Goal: Task Accomplishment & Management: Complete application form

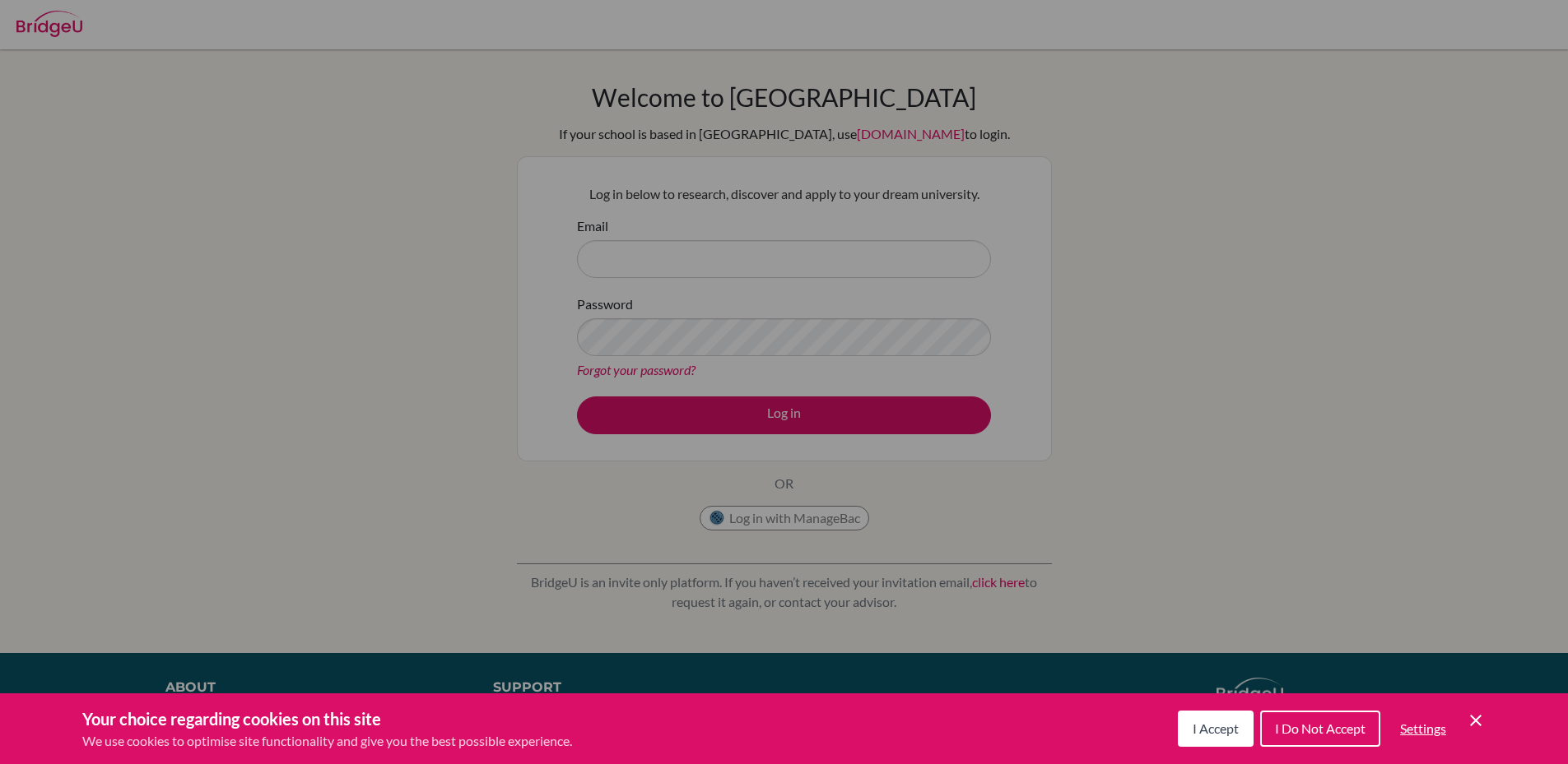
click at [1214, 729] on span "I Accept" at bounding box center [1216, 729] width 46 height 16
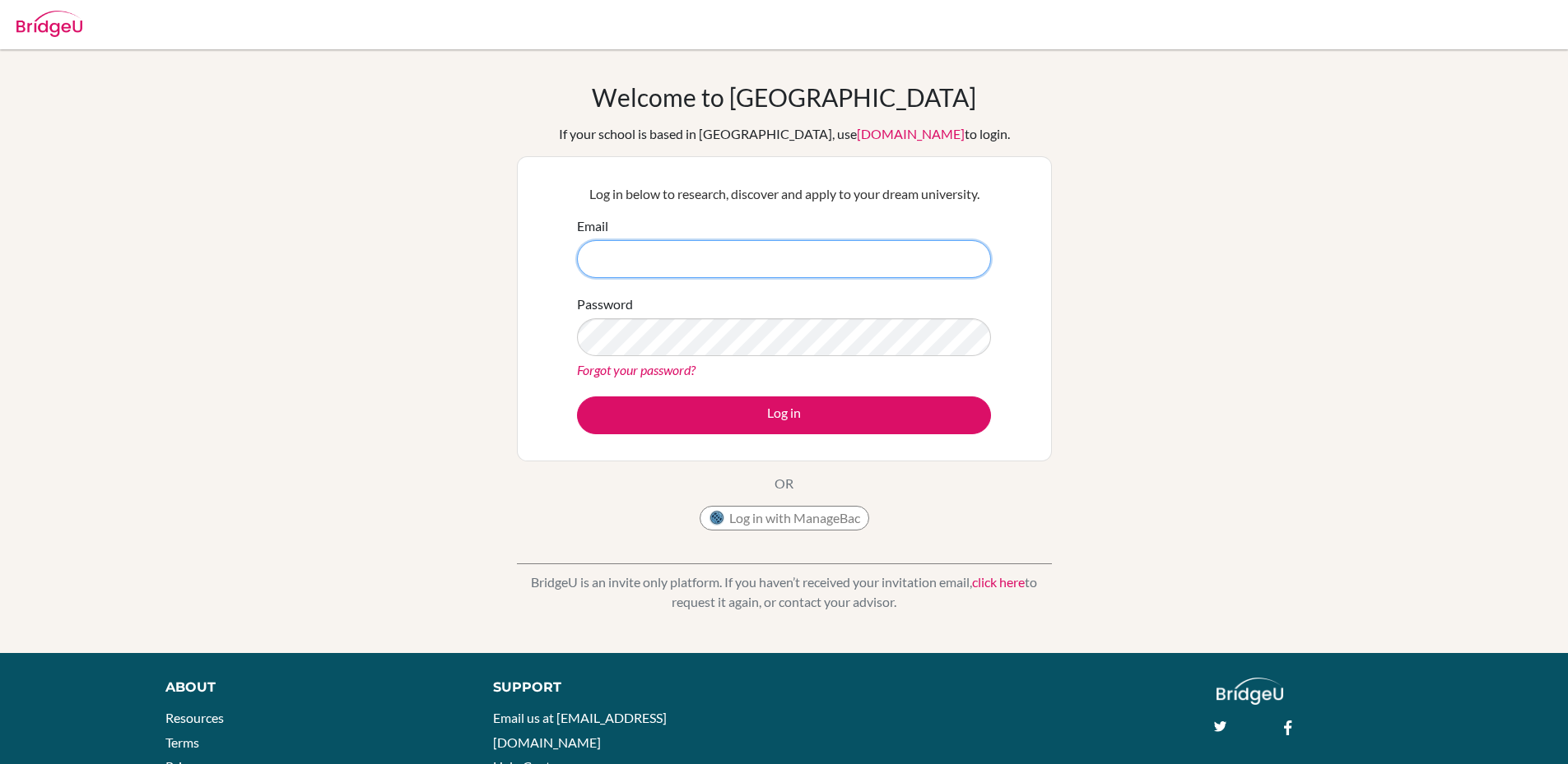
click at [747, 270] on input "Email" at bounding box center [784, 259] width 414 height 37
type input "mark.zumbuhl@ef.com"
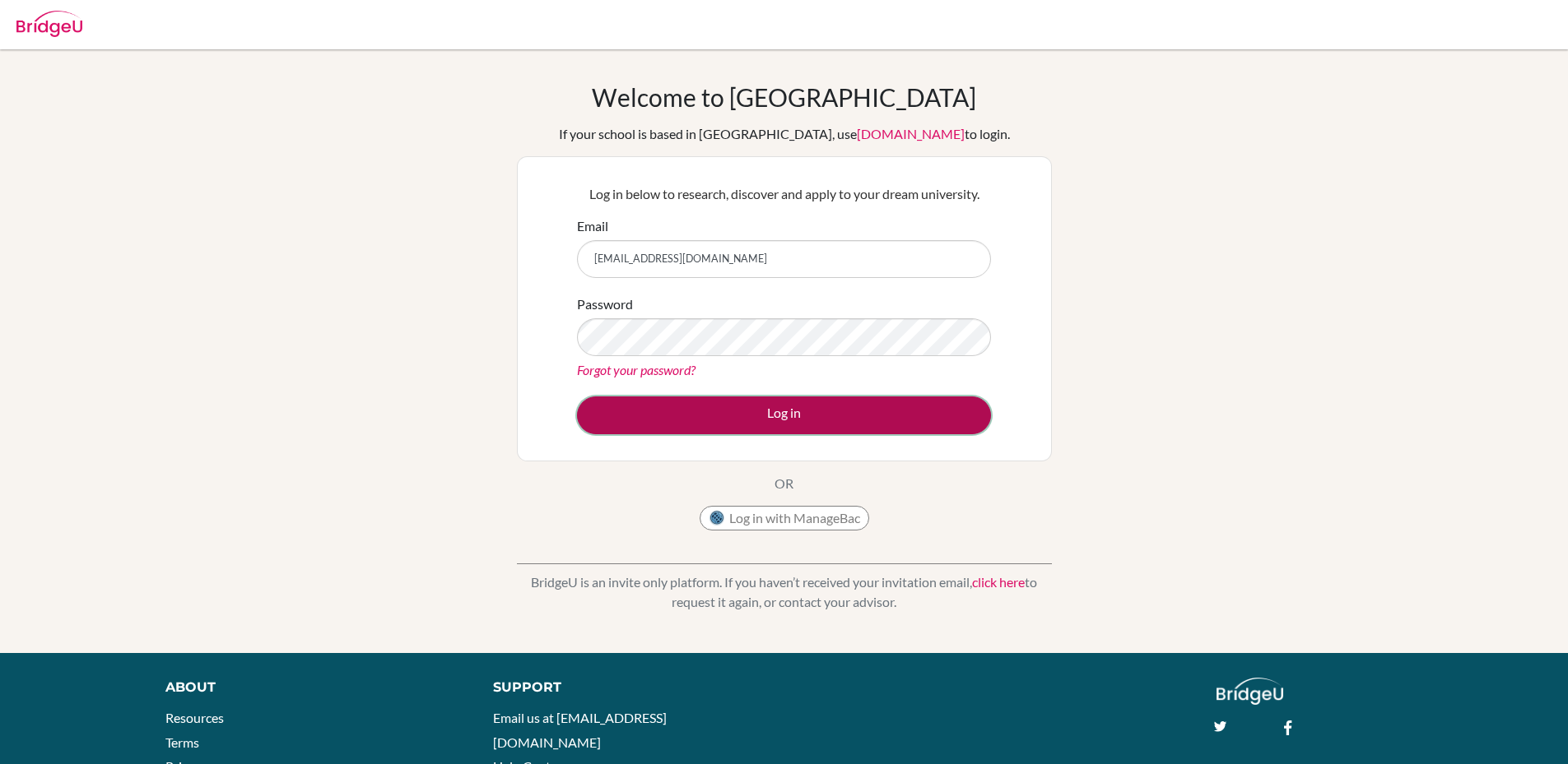
click at [770, 410] on button "Log in" at bounding box center [784, 415] width 414 height 37
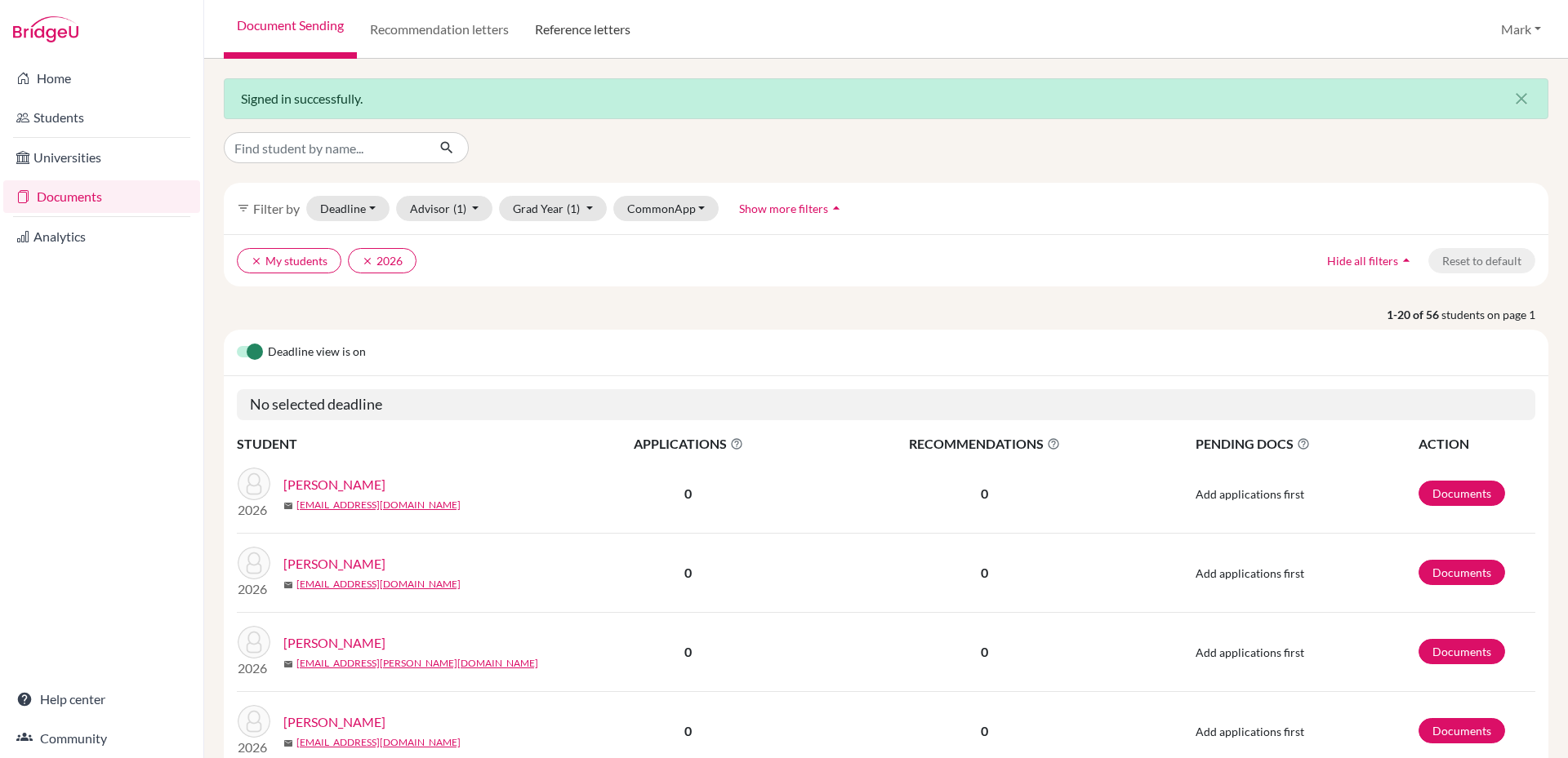
click at [578, 29] on link "Reference letters" at bounding box center [583, 29] width 122 height 59
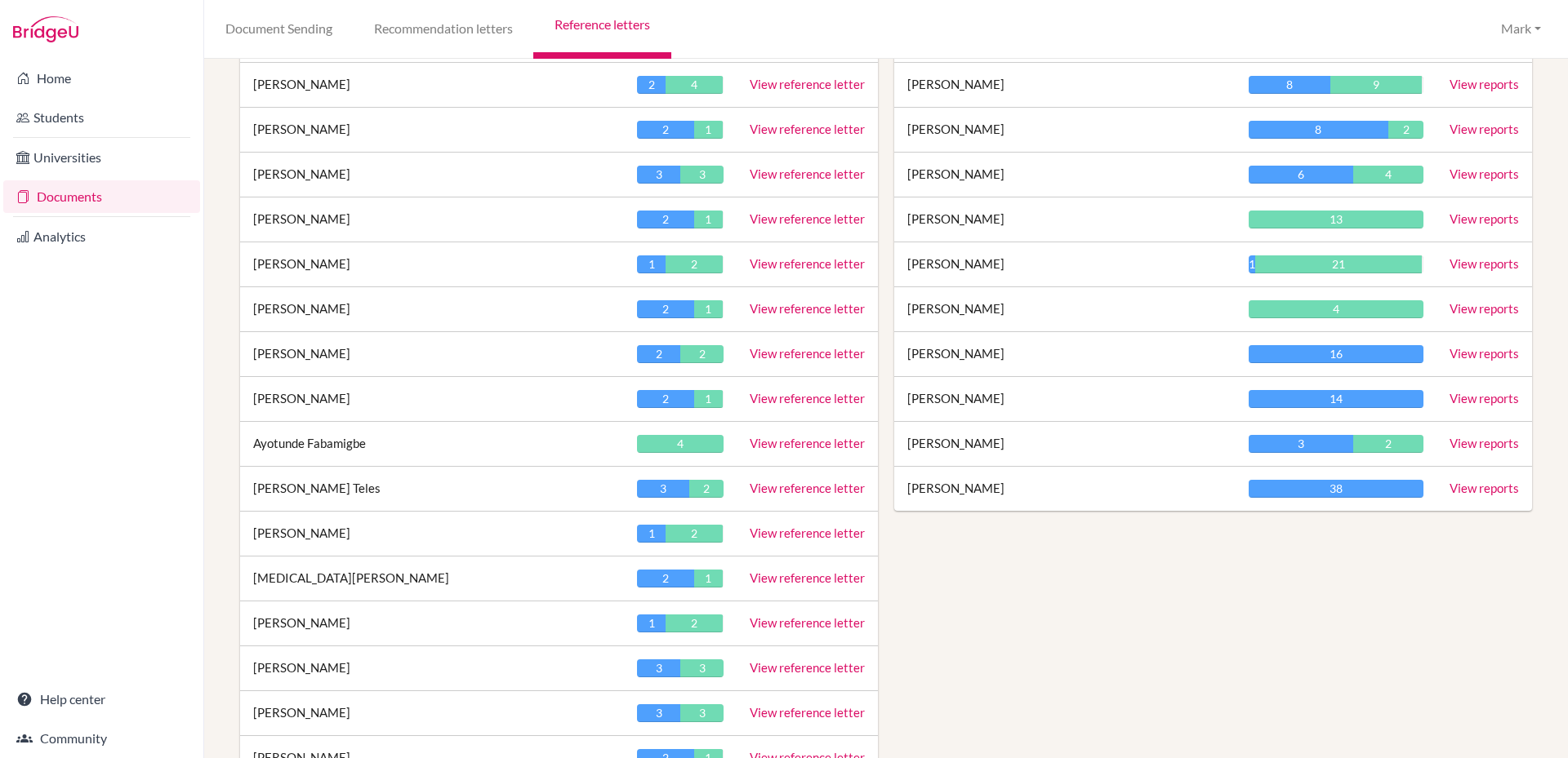
scroll to position [735, 0]
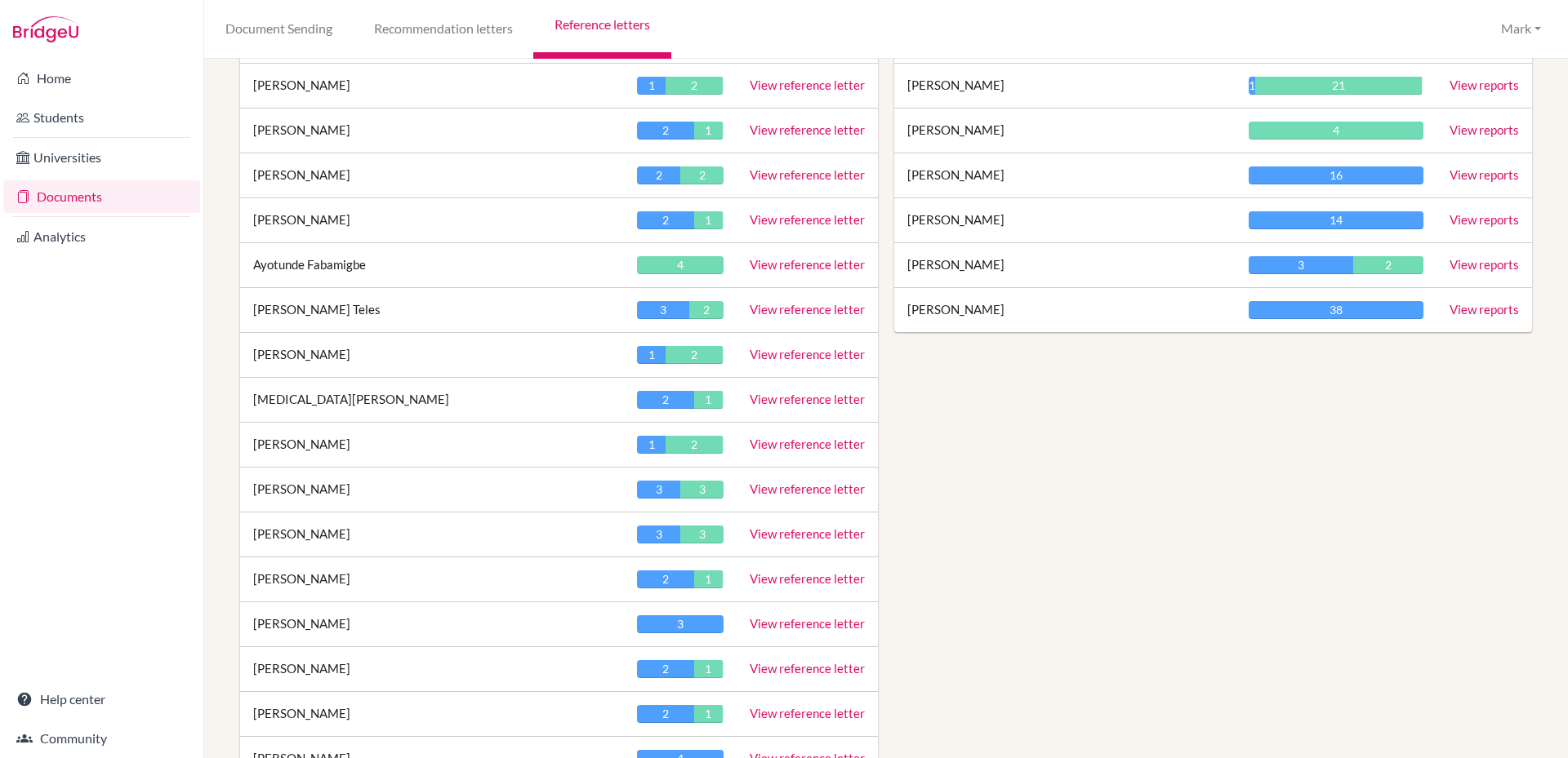
click at [787, 530] on link "View reference letter" at bounding box center [807, 534] width 115 height 15
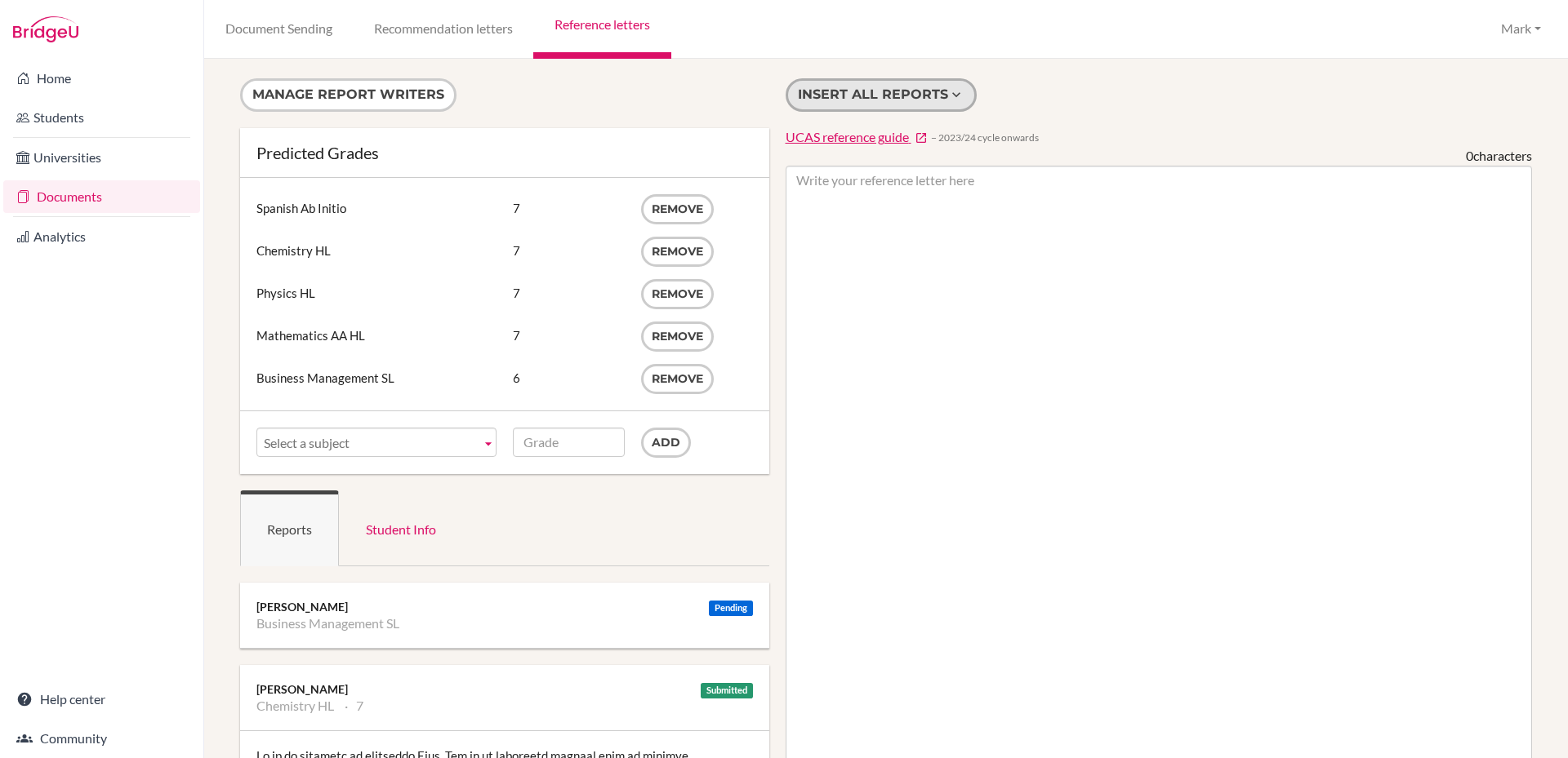
click at [859, 100] on button "Insert all reports" at bounding box center [881, 95] width 191 height 33
type textarea "It is my pleasure to recommend Miku. She is an exemplary student with an amiabl…"
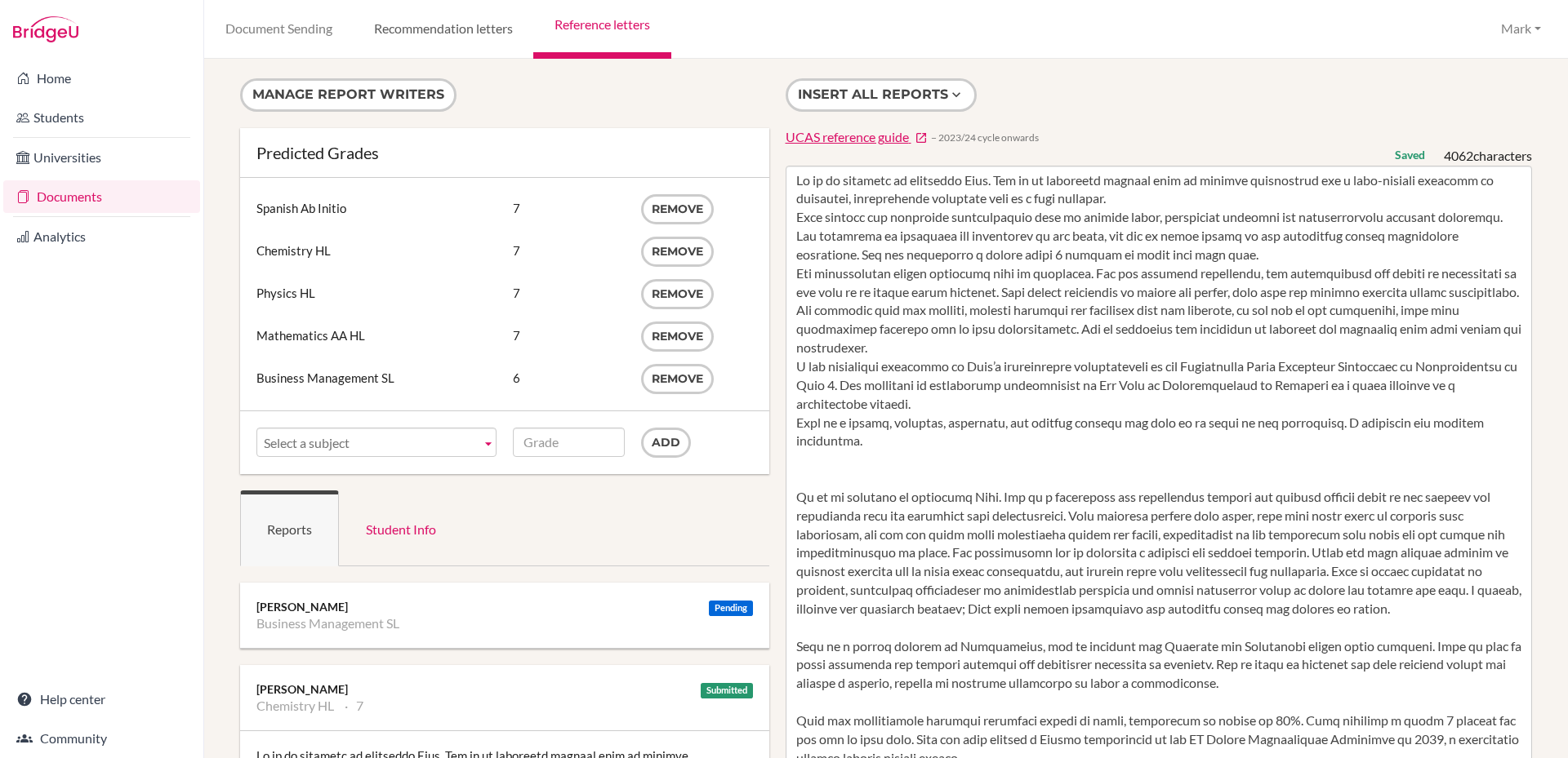
click at [466, 36] on link "Recommendation letters" at bounding box center [443, 29] width 181 height 59
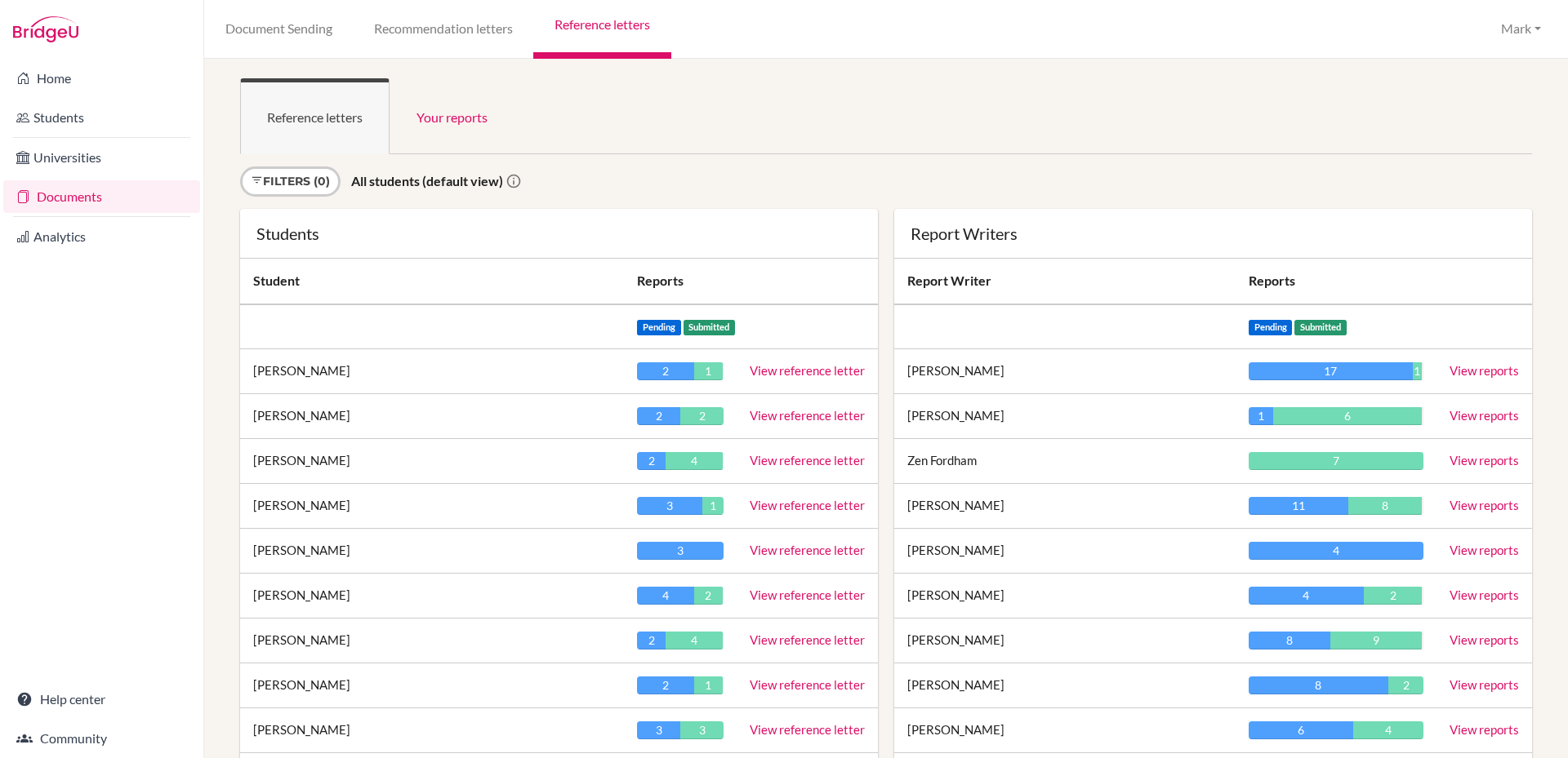
scroll to position [245, 0]
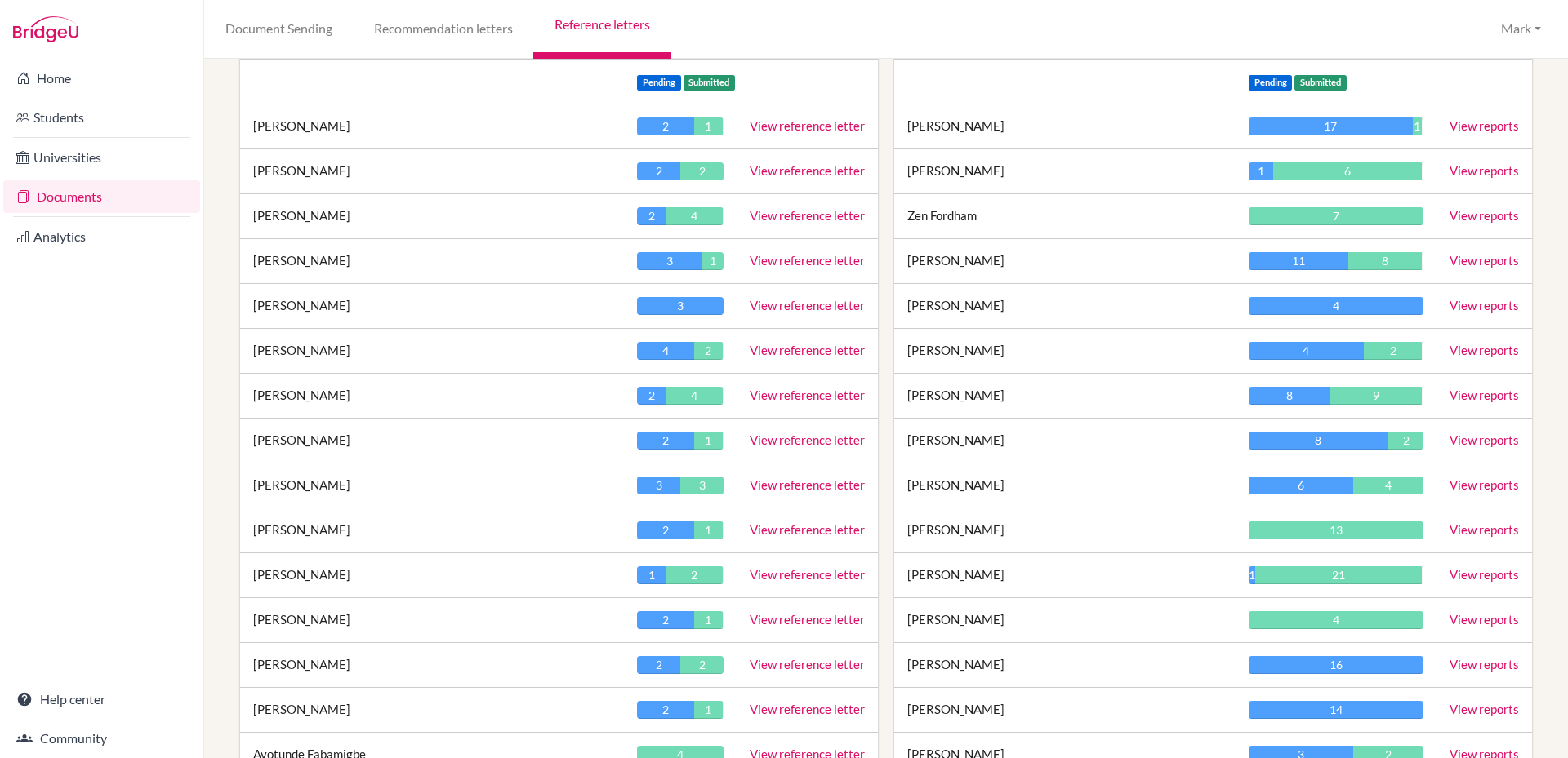
click at [774, 217] on link "View reference letter" at bounding box center [807, 215] width 115 height 15
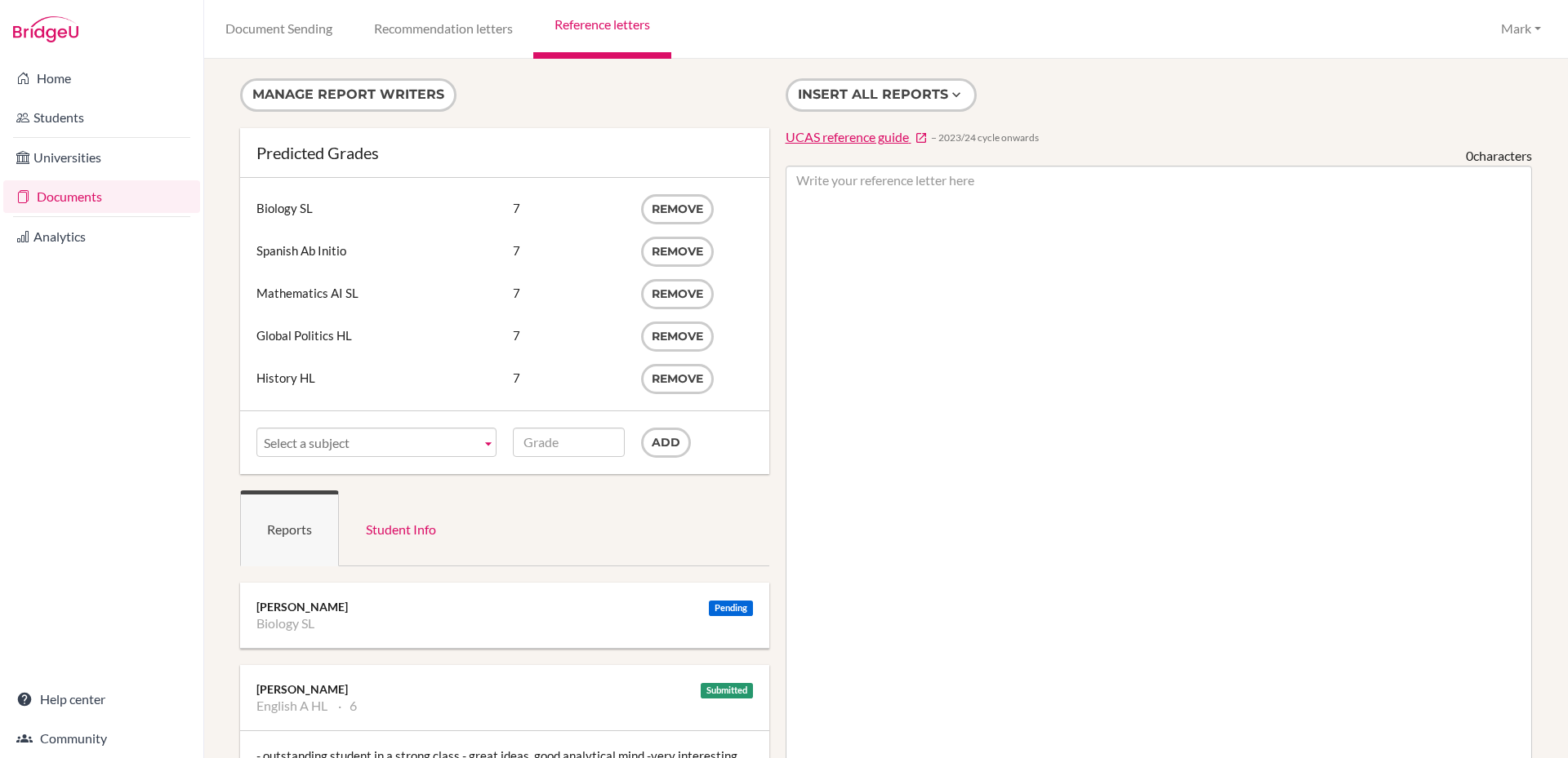
click at [598, 28] on link "Reference letters" at bounding box center [601, 29] width 138 height 59
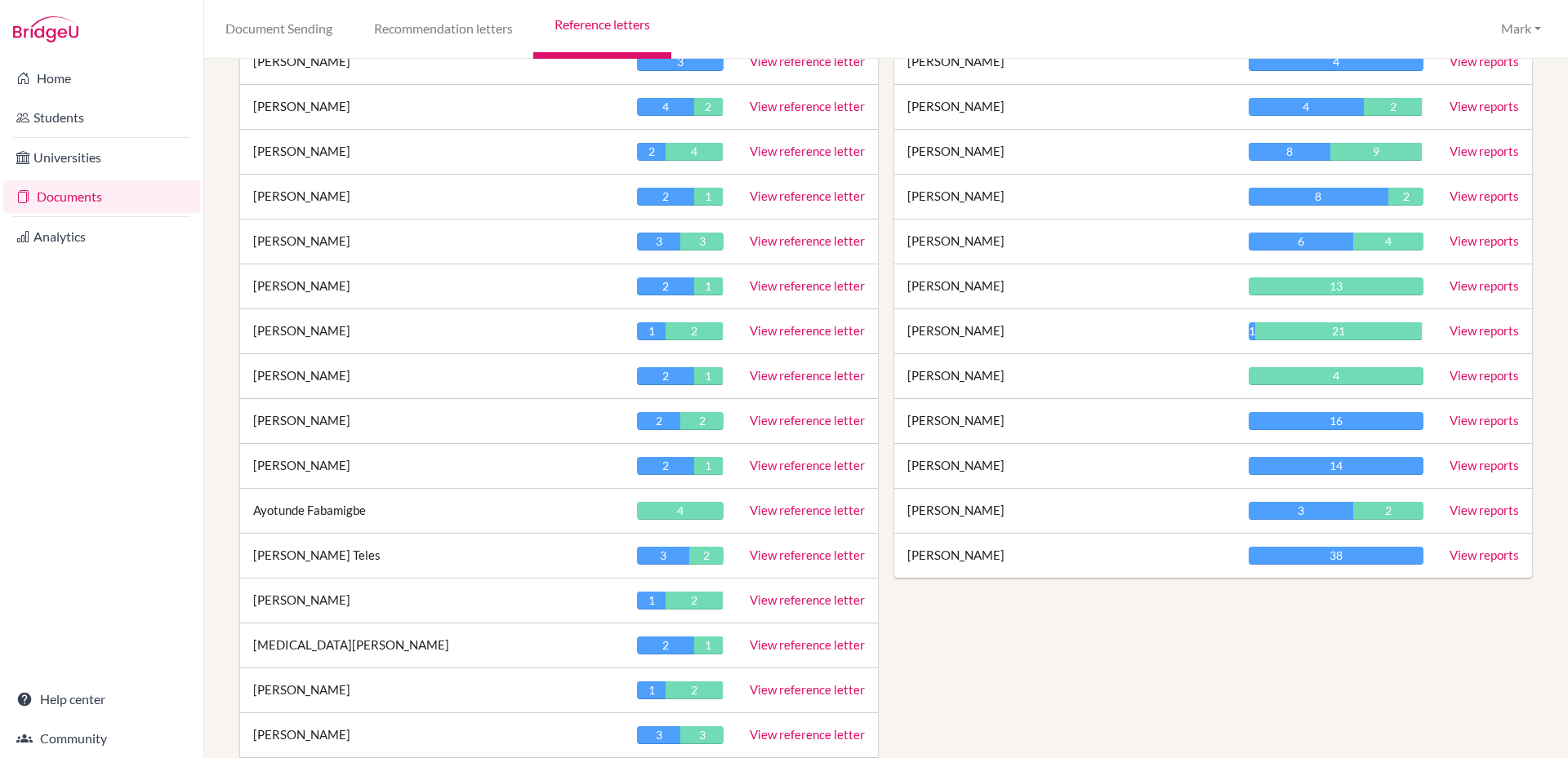
scroll to position [490, 0]
click at [785, 154] on link "View reference letter" at bounding box center [807, 149] width 115 height 15
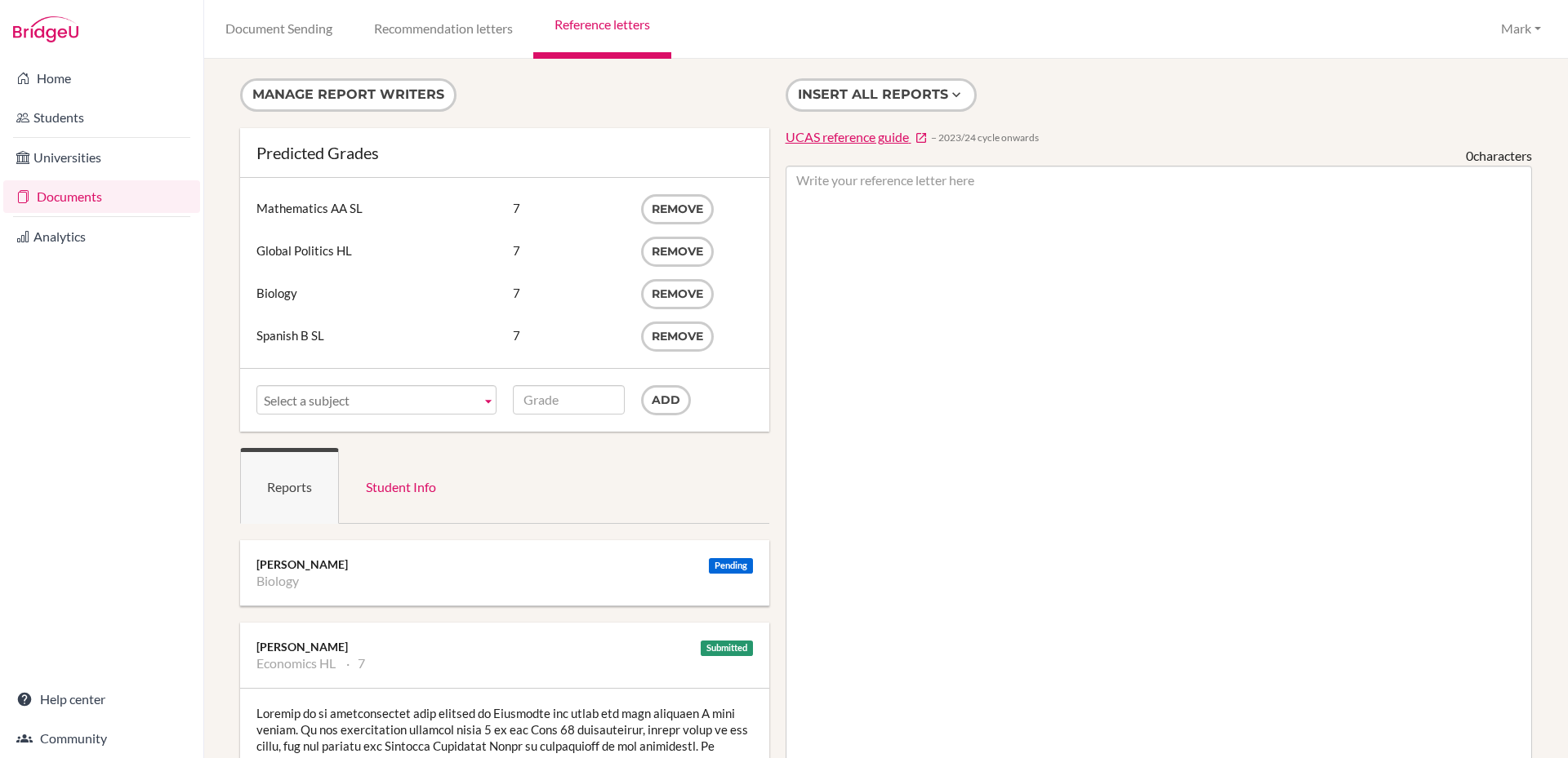
click at [588, 26] on link "Reference letters" at bounding box center [601, 29] width 138 height 59
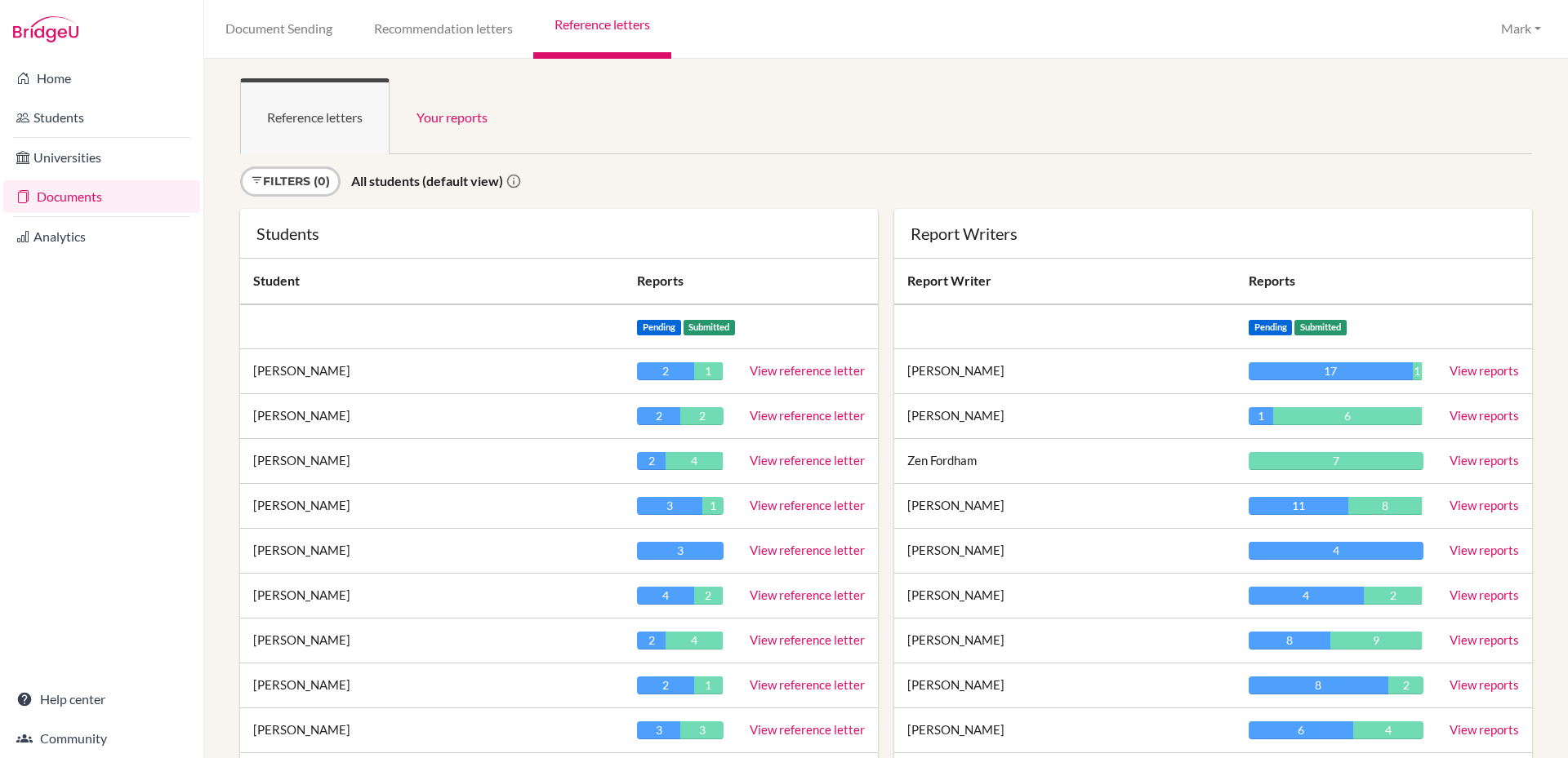
scroll to position [245, 0]
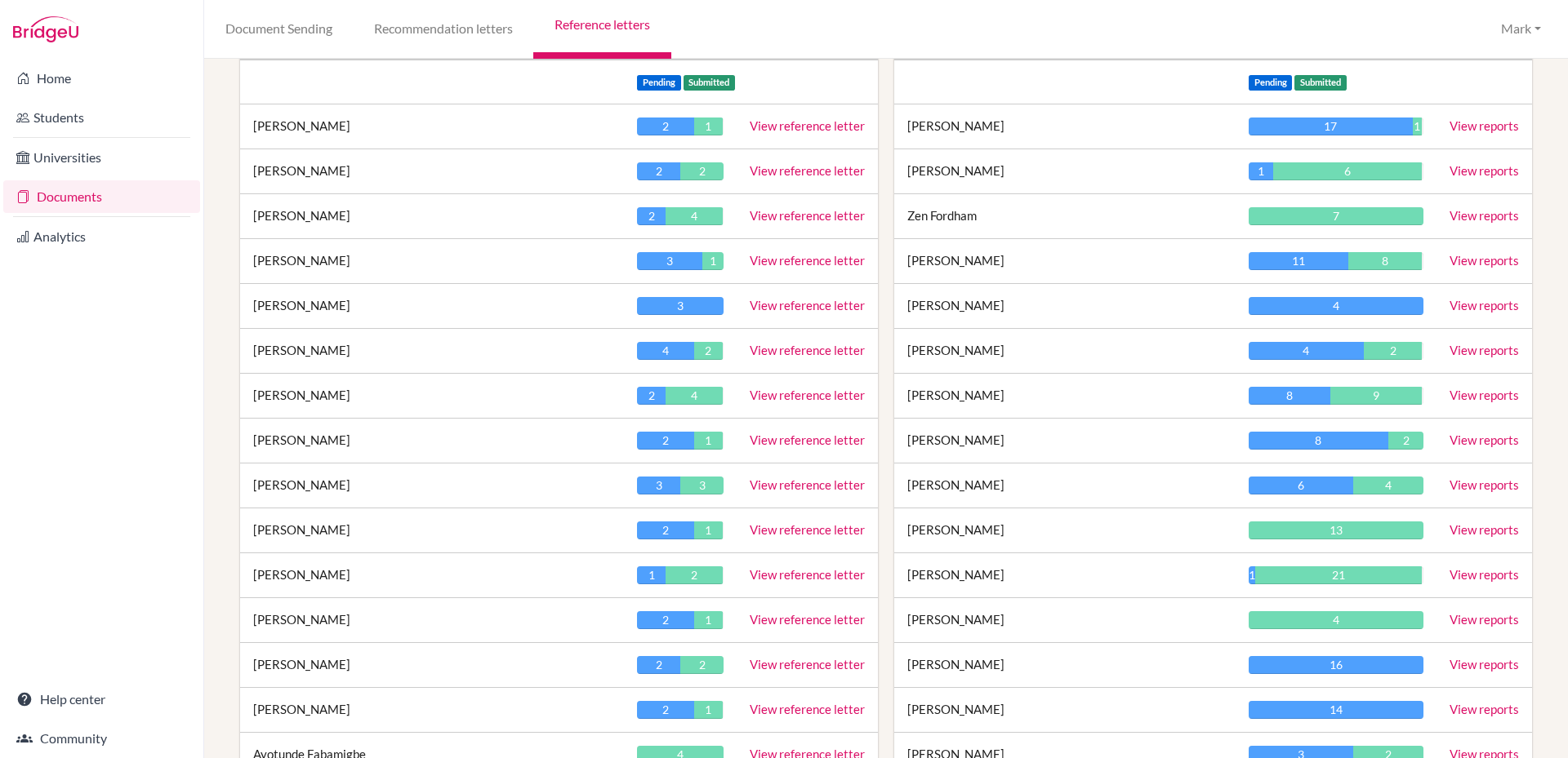
click at [766, 487] on link "View reference letter" at bounding box center [807, 485] width 115 height 15
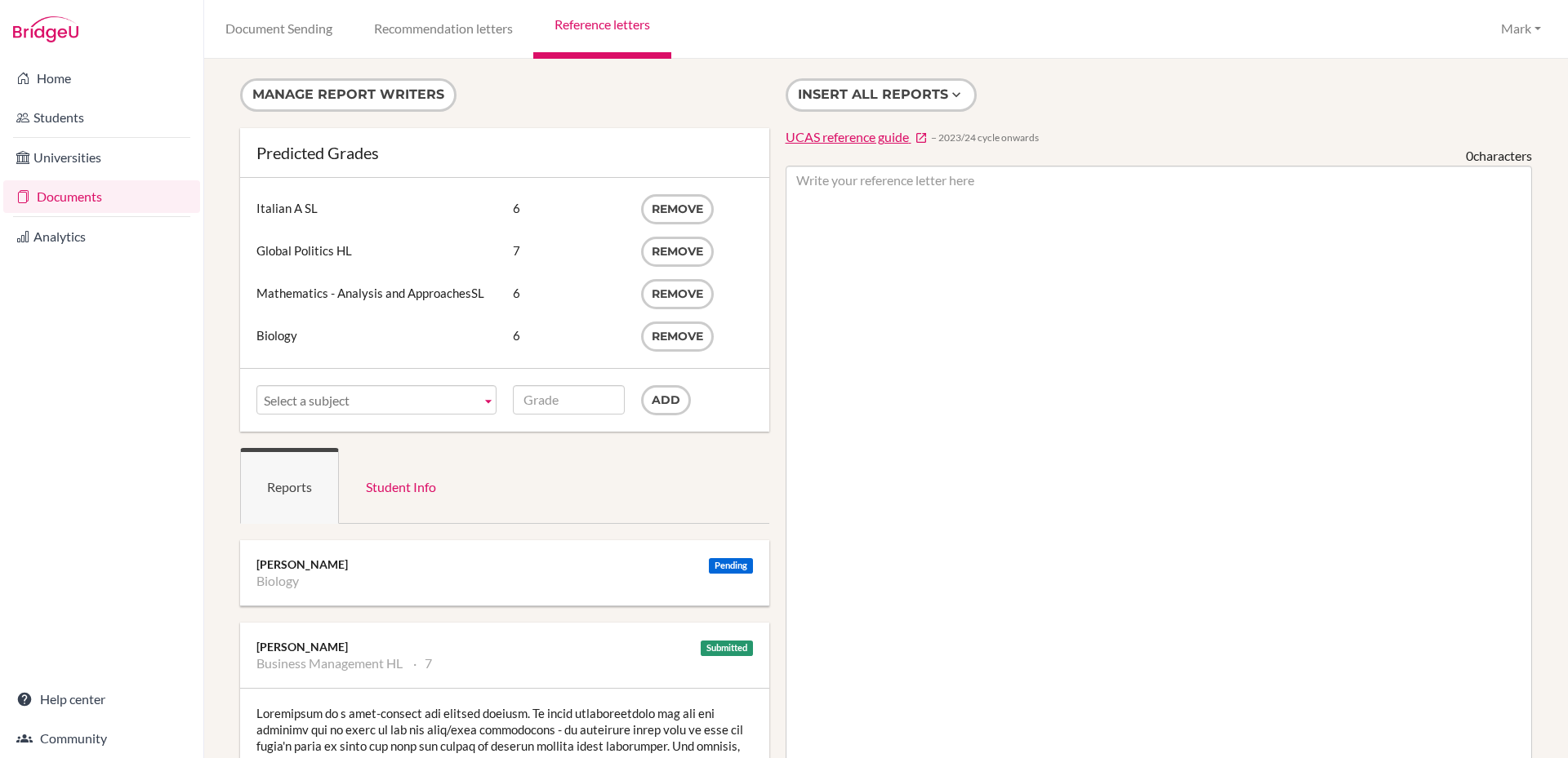
click at [583, 22] on link "Reference letters" at bounding box center [601, 29] width 138 height 59
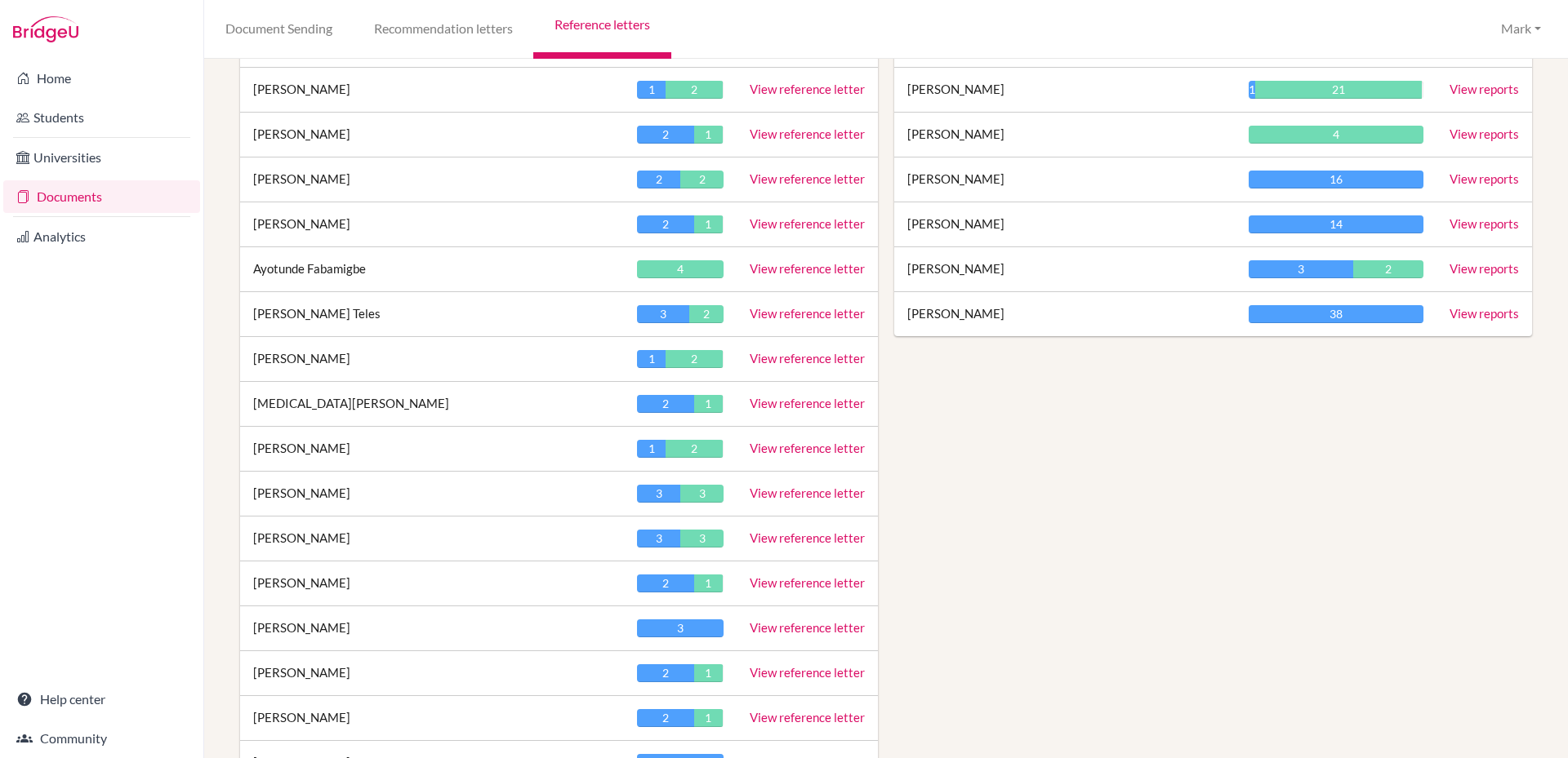
scroll to position [735, 0]
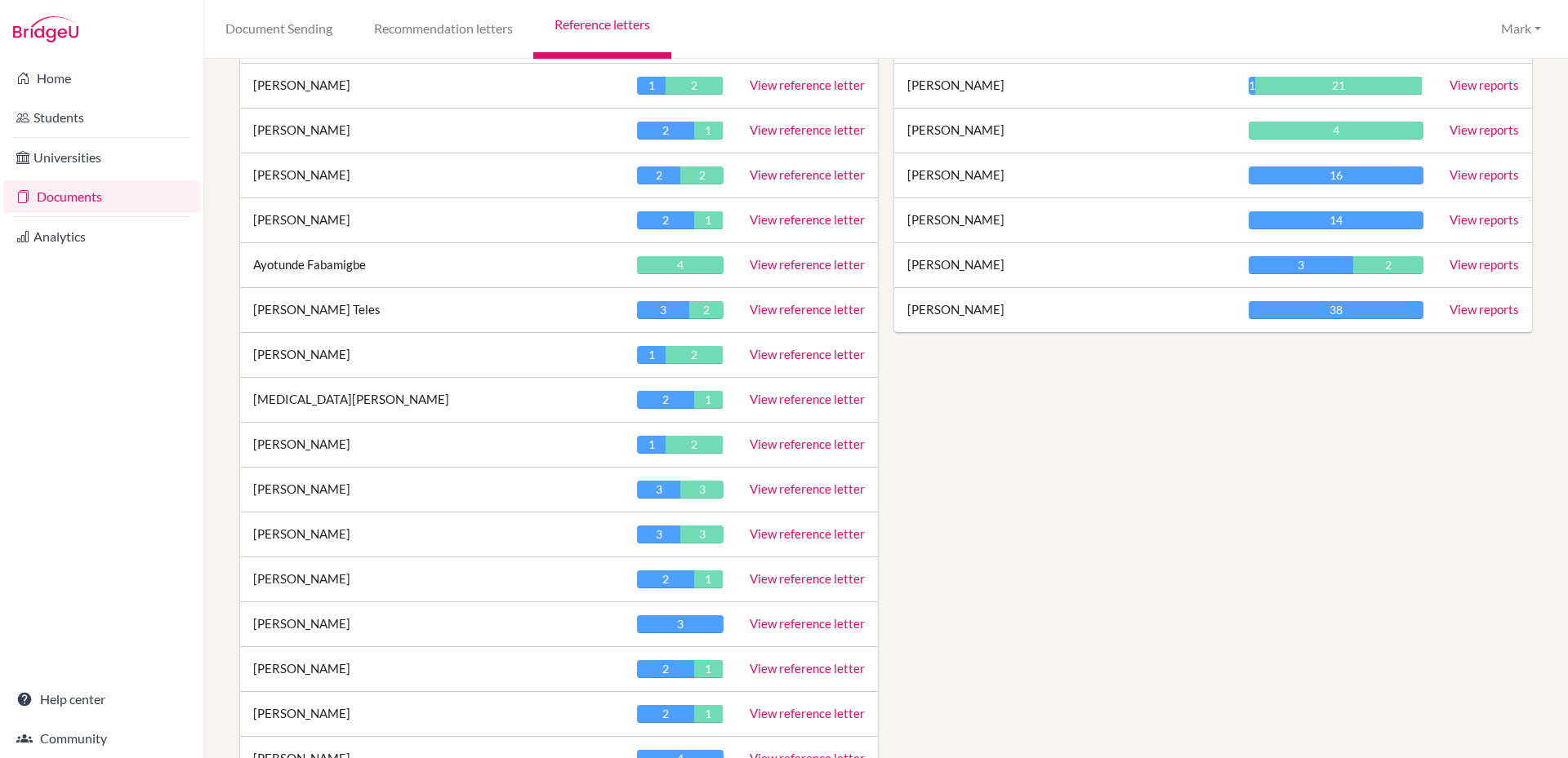
click at [784, 266] on link "View reference letter" at bounding box center [807, 264] width 115 height 15
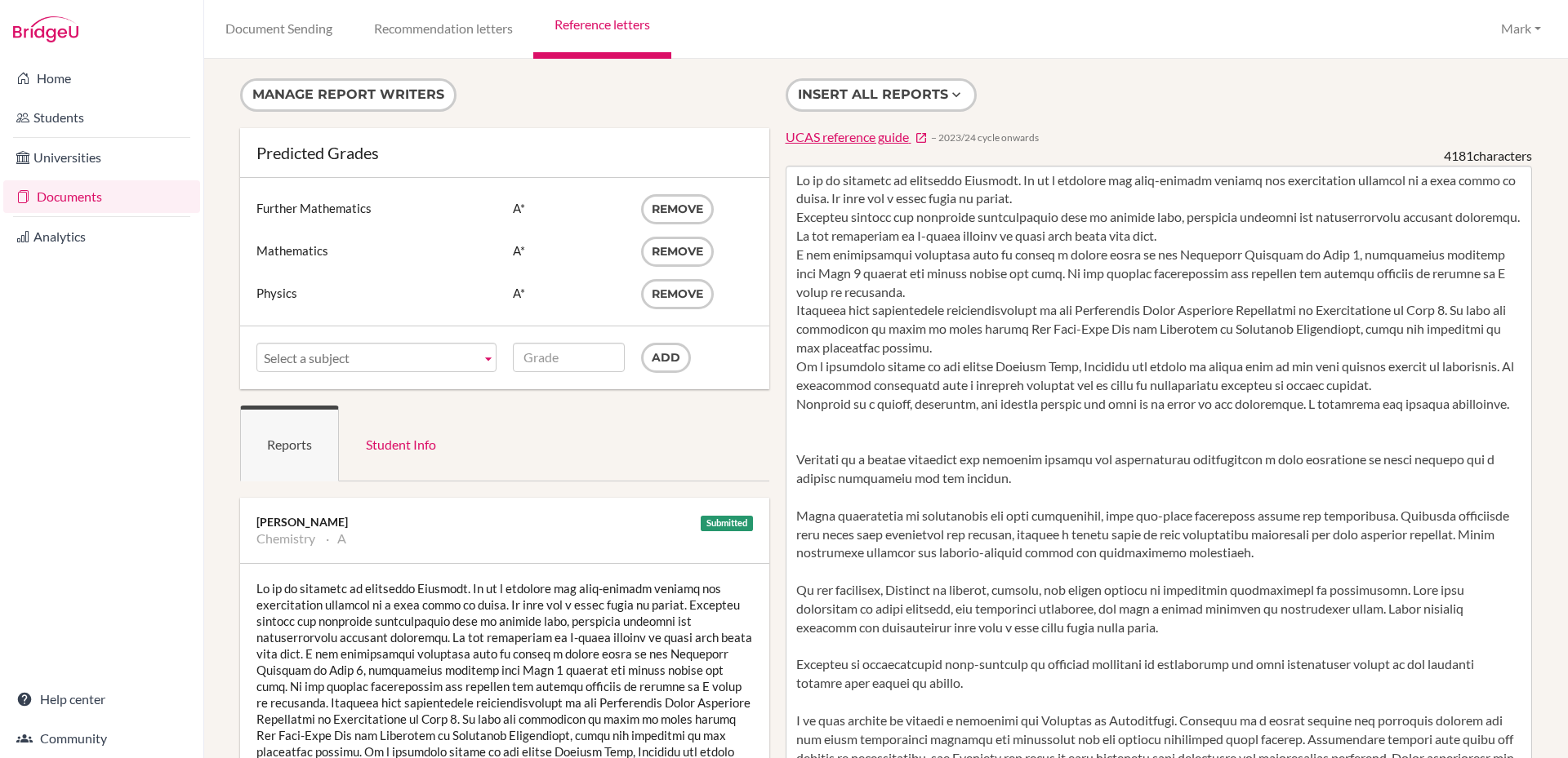
scroll to position [82, 0]
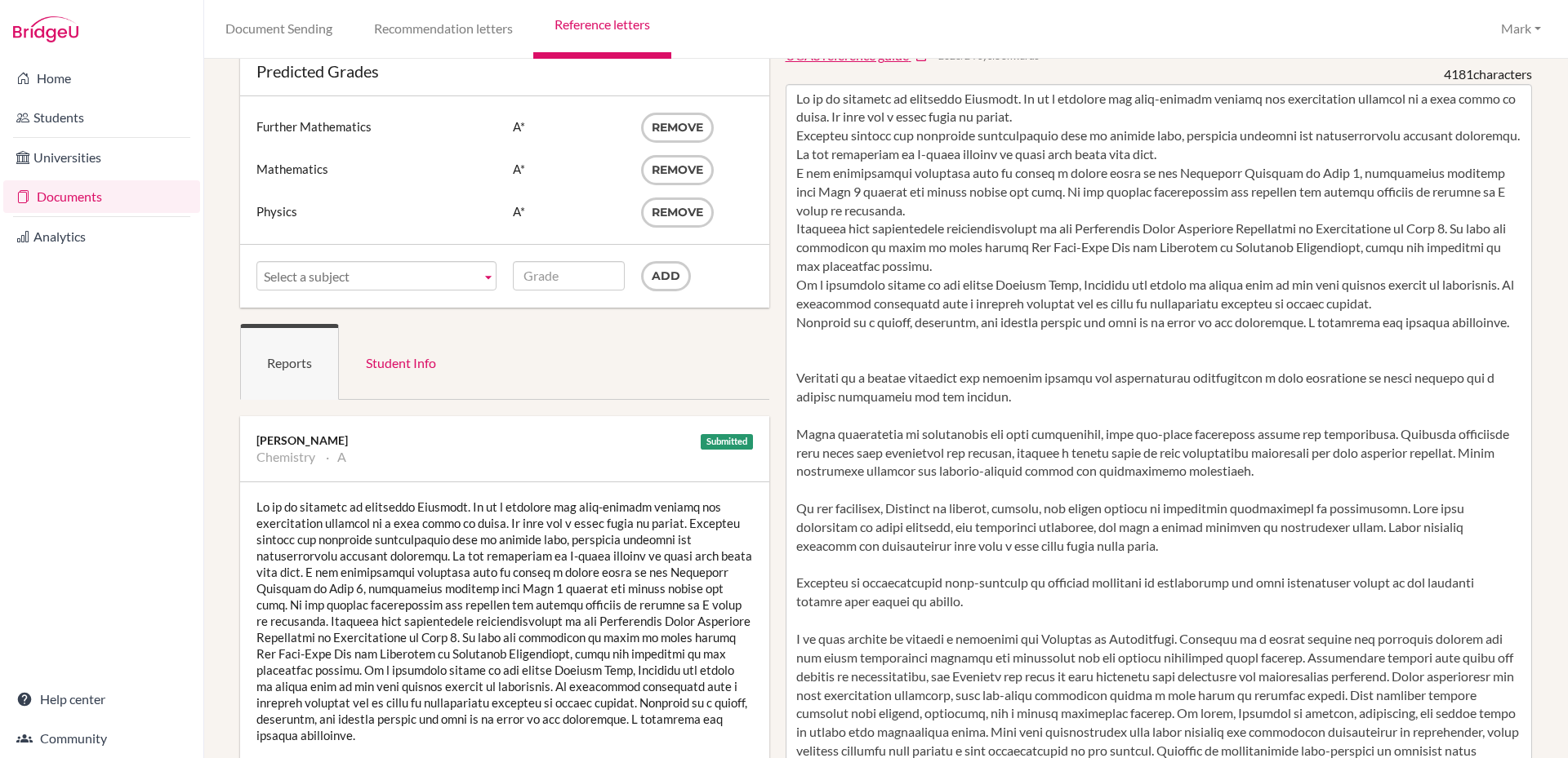
click at [591, 21] on link "Reference letters" at bounding box center [601, 29] width 138 height 59
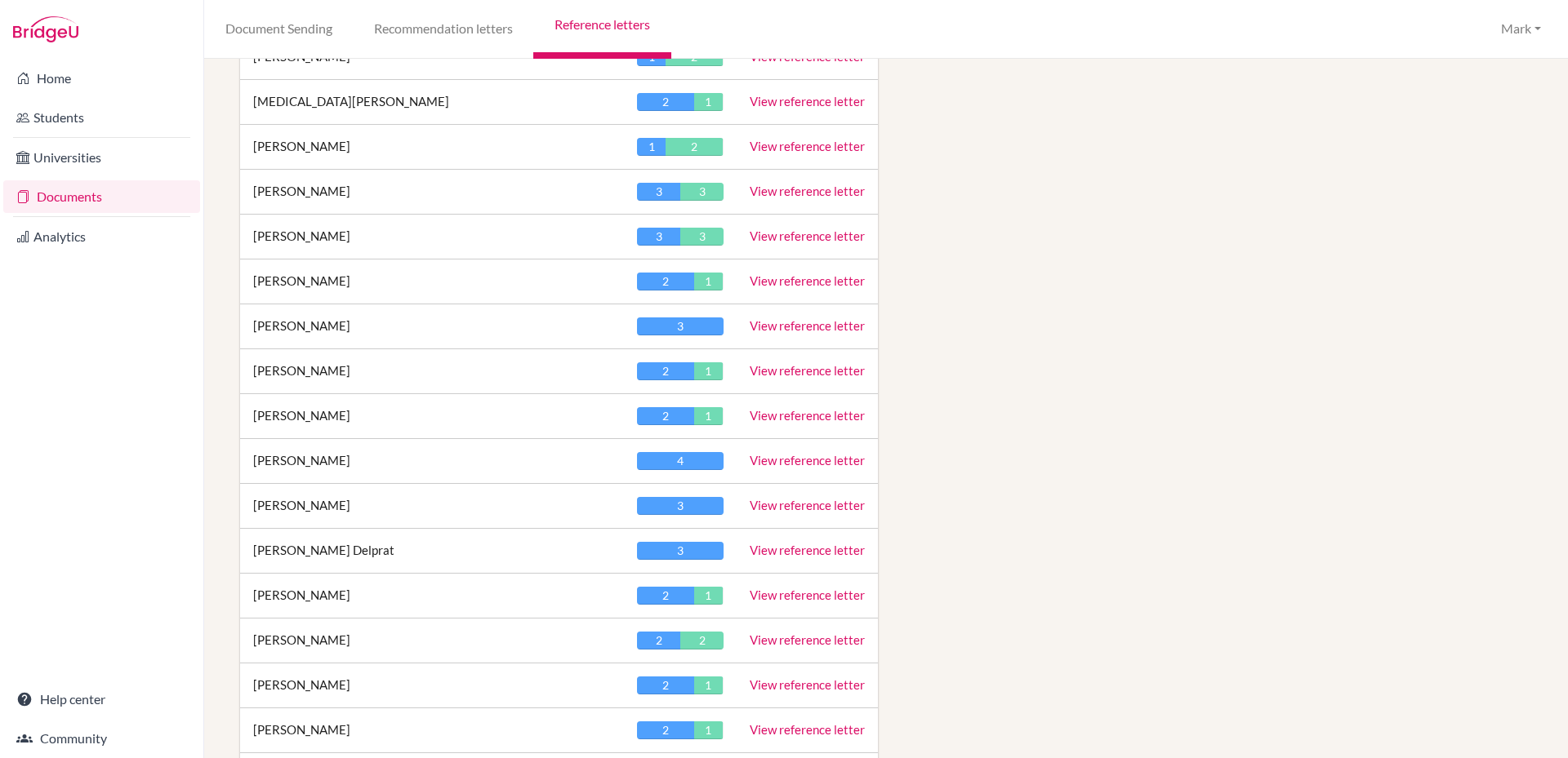
scroll to position [1061, 0]
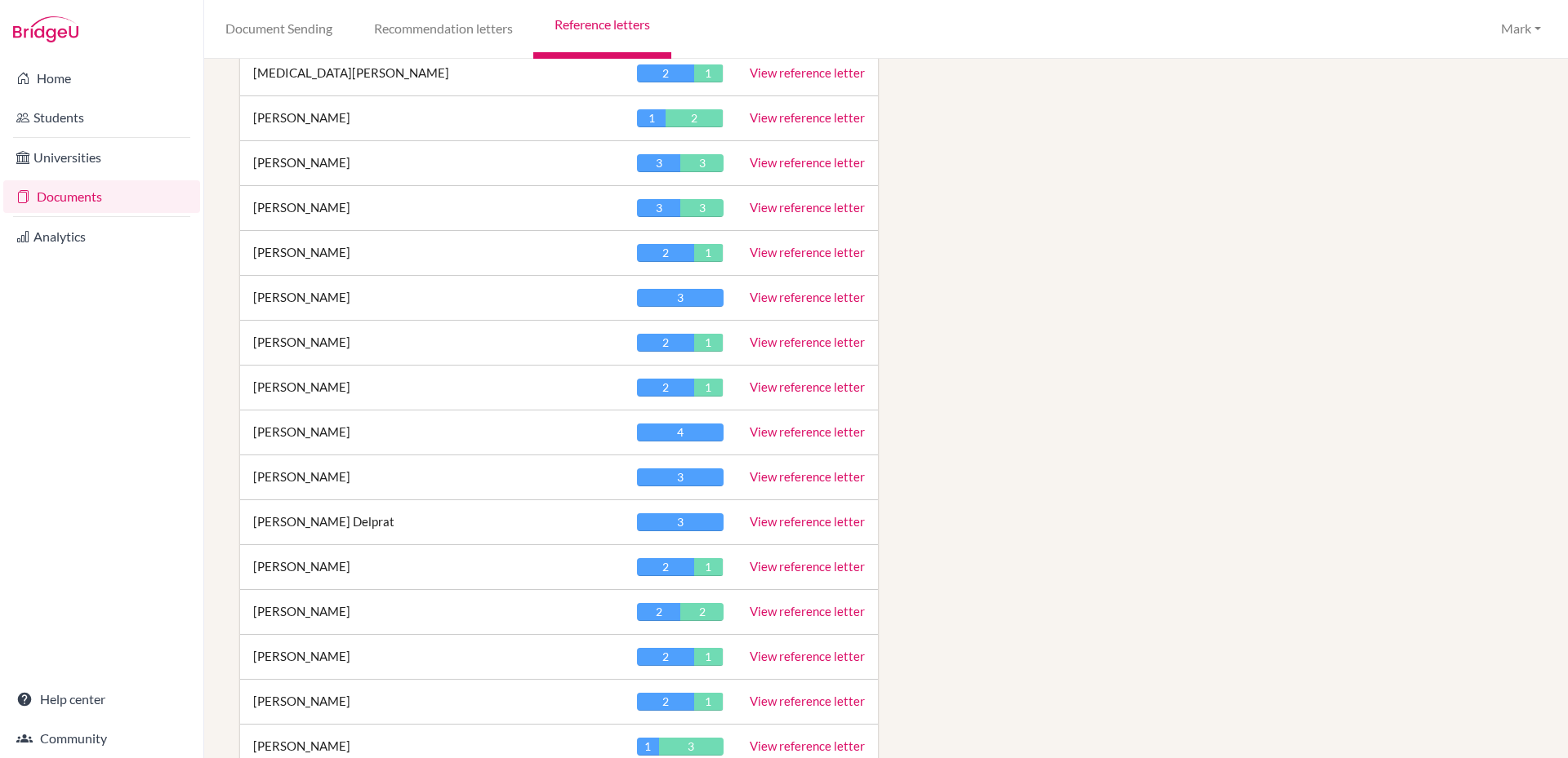
click at [779, 253] on link "View reference letter" at bounding box center [807, 252] width 115 height 15
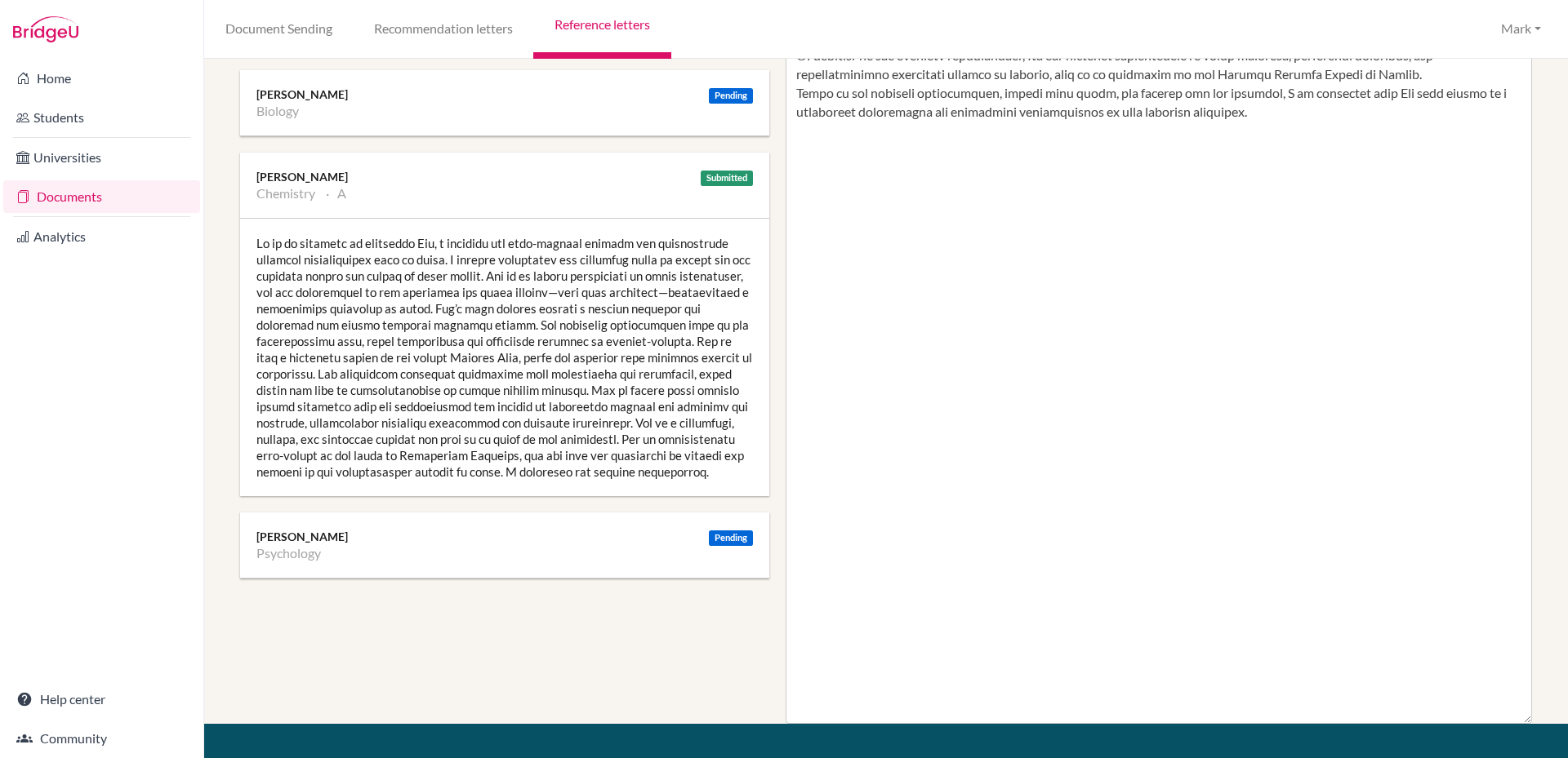
scroll to position [373, 0]
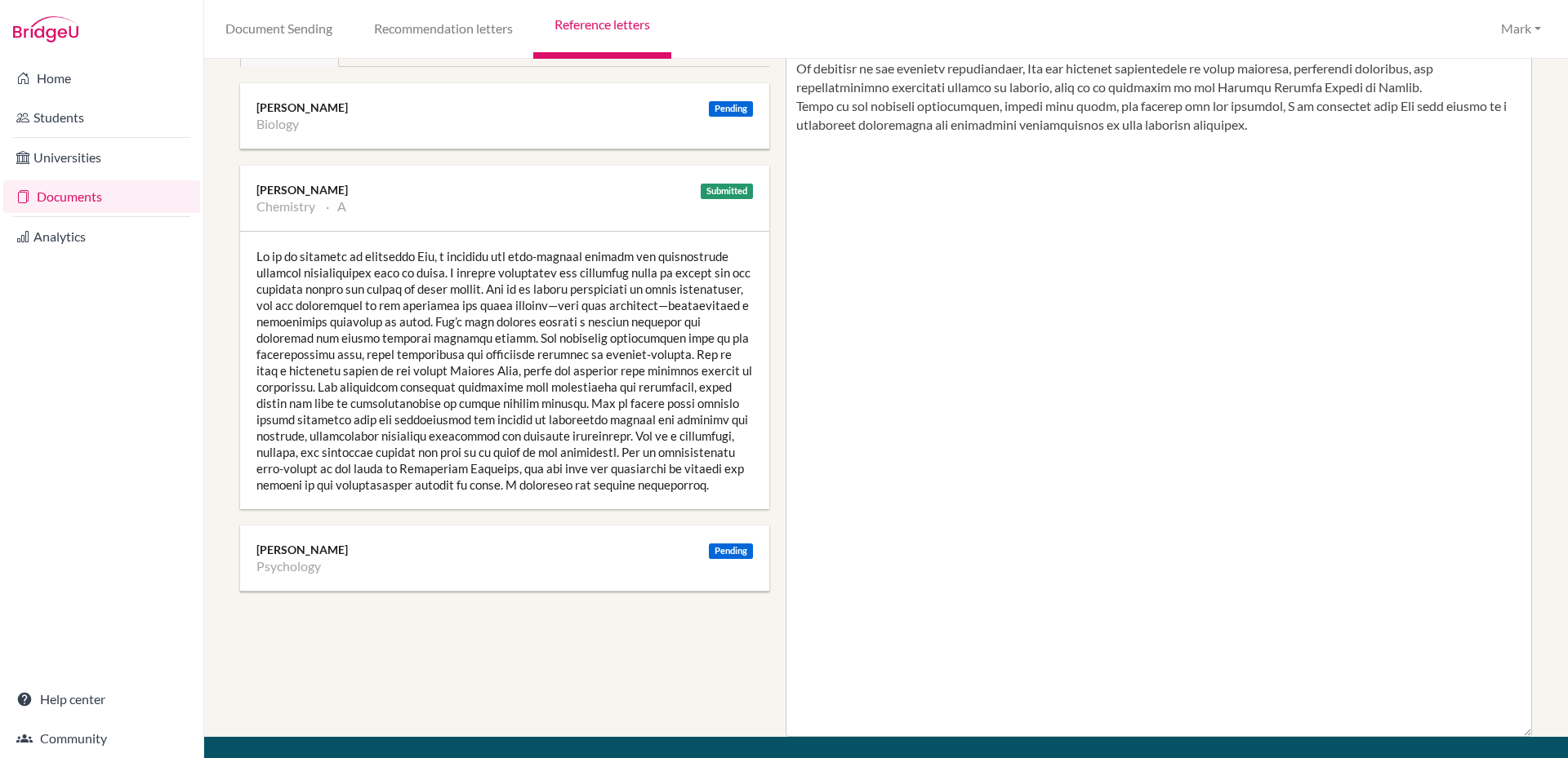
click at [584, 23] on link "Reference letters" at bounding box center [601, 29] width 138 height 59
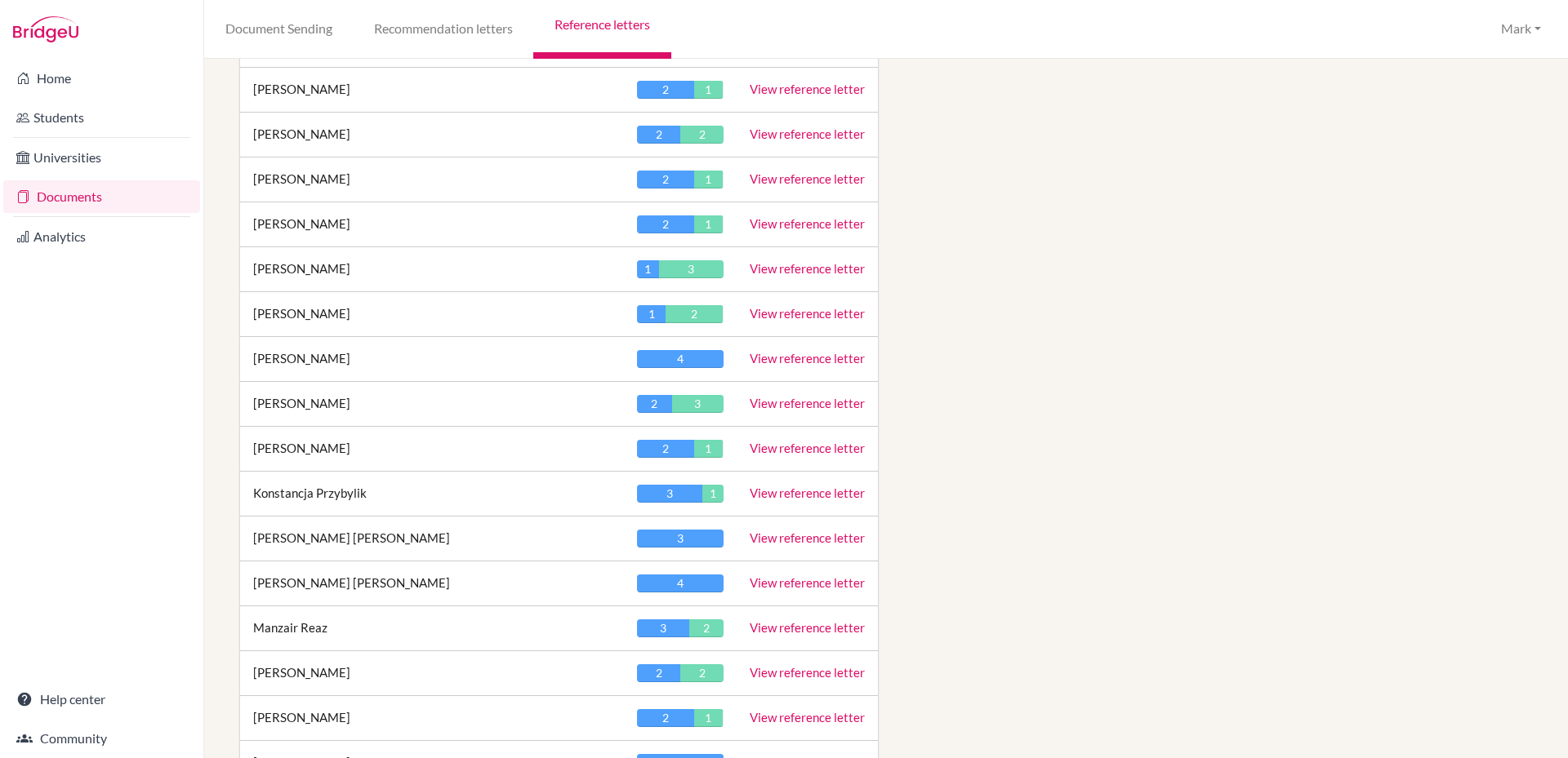
scroll to position [1551, 0]
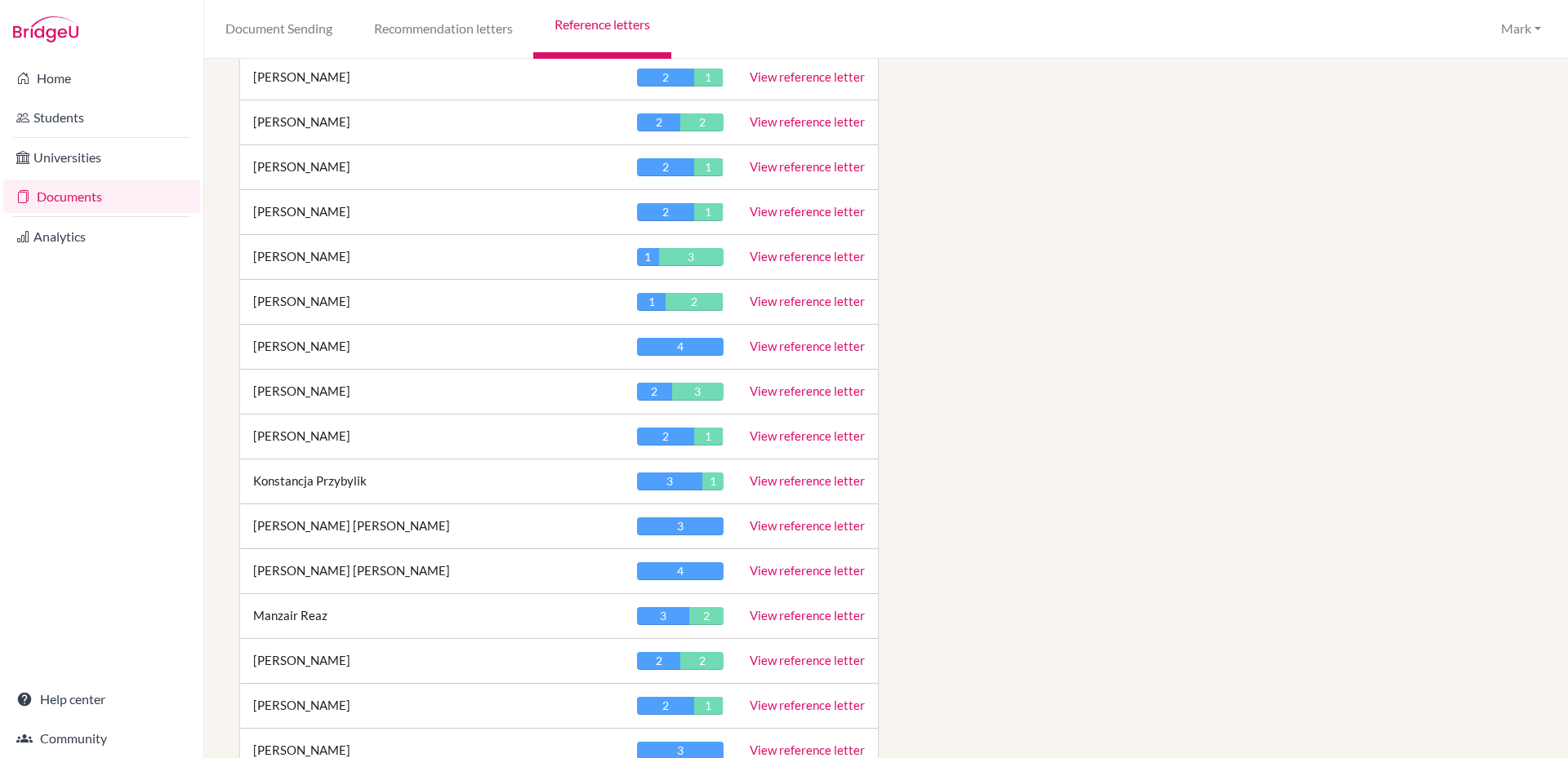
click at [788, 254] on link "View reference letter" at bounding box center [807, 256] width 115 height 15
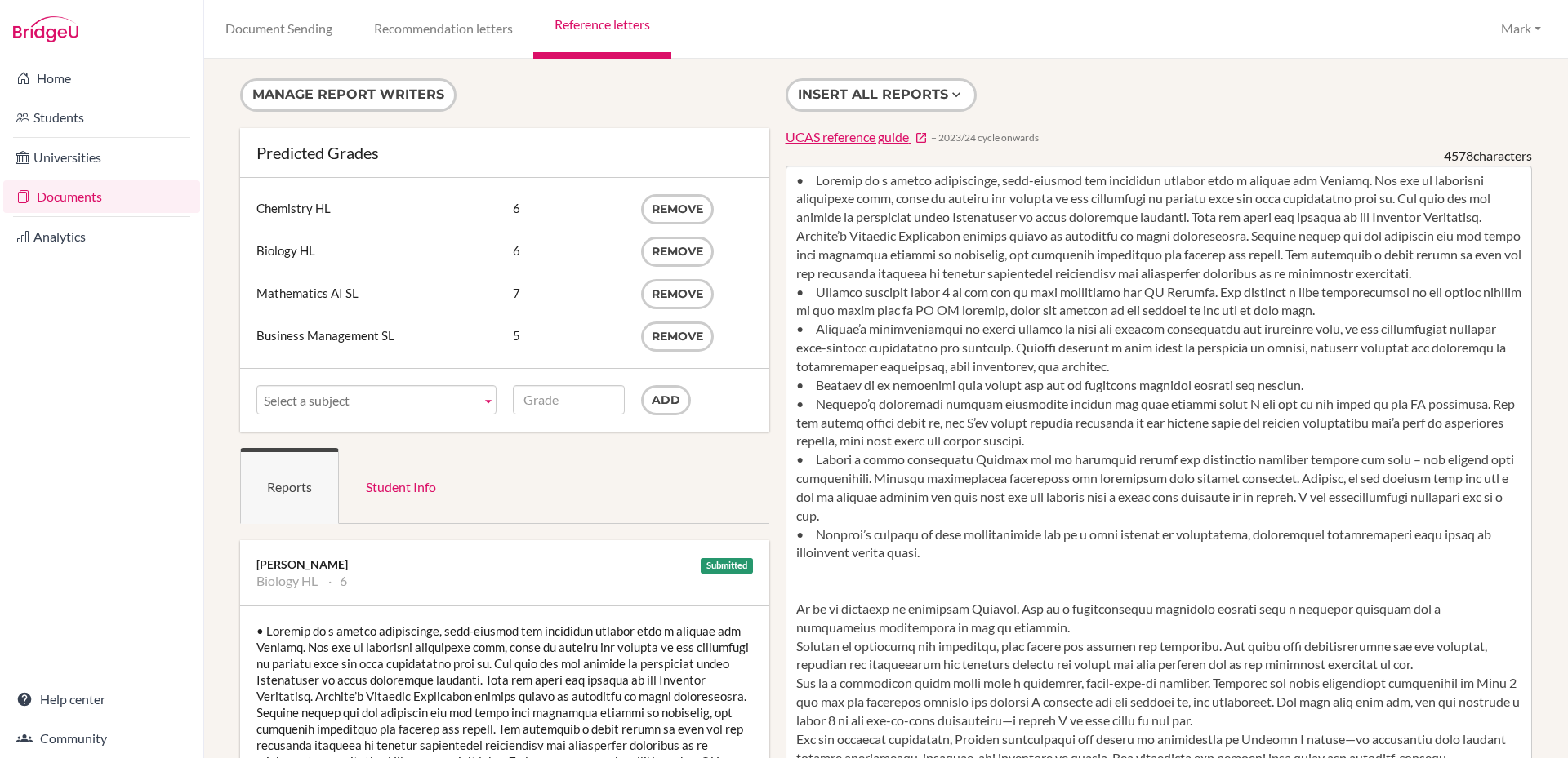
click at [603, 19] on link "Reference letters" at bounding box center [601, 29] width 138 height 59
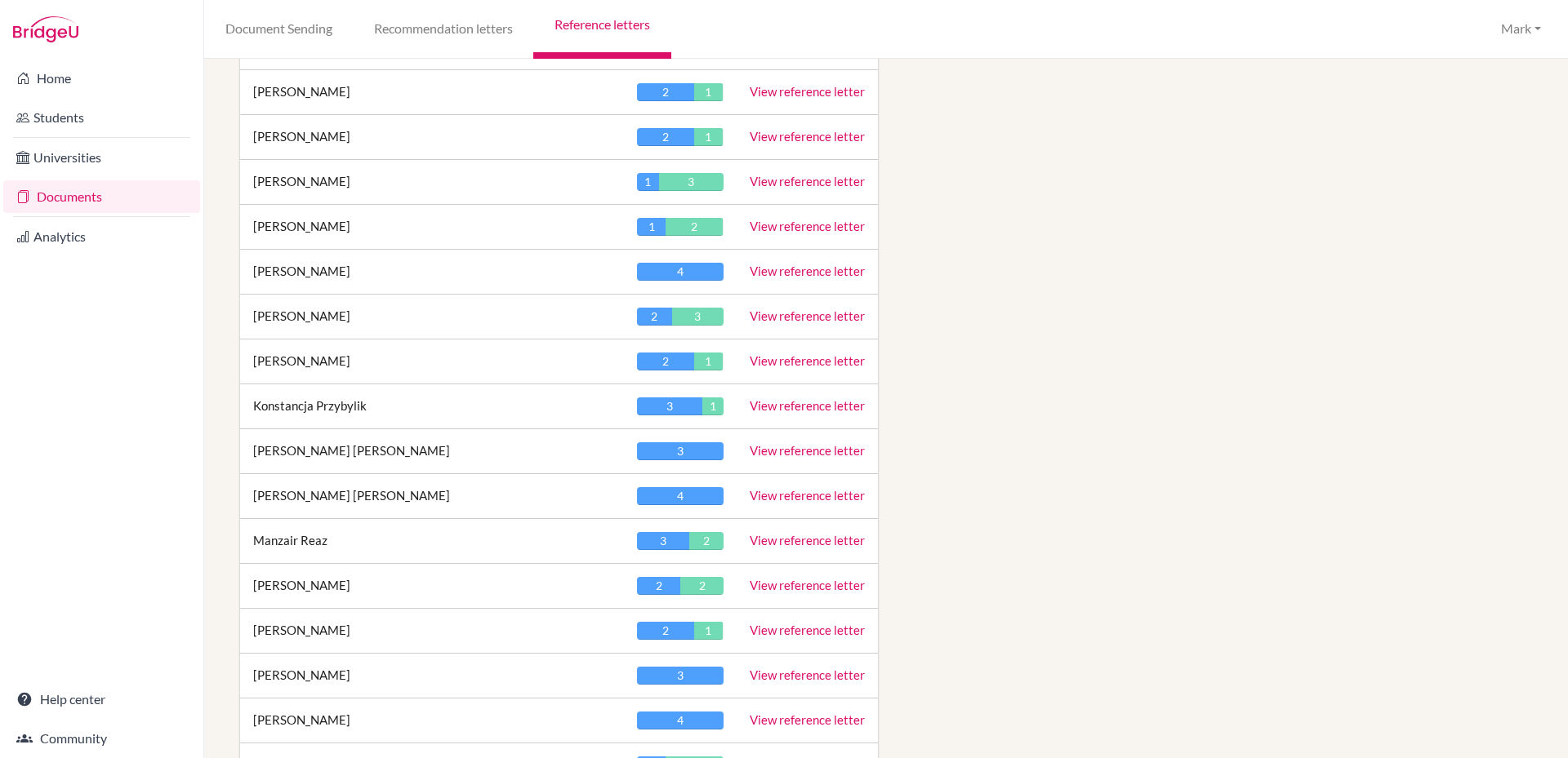
scroll to position [1633, 0]
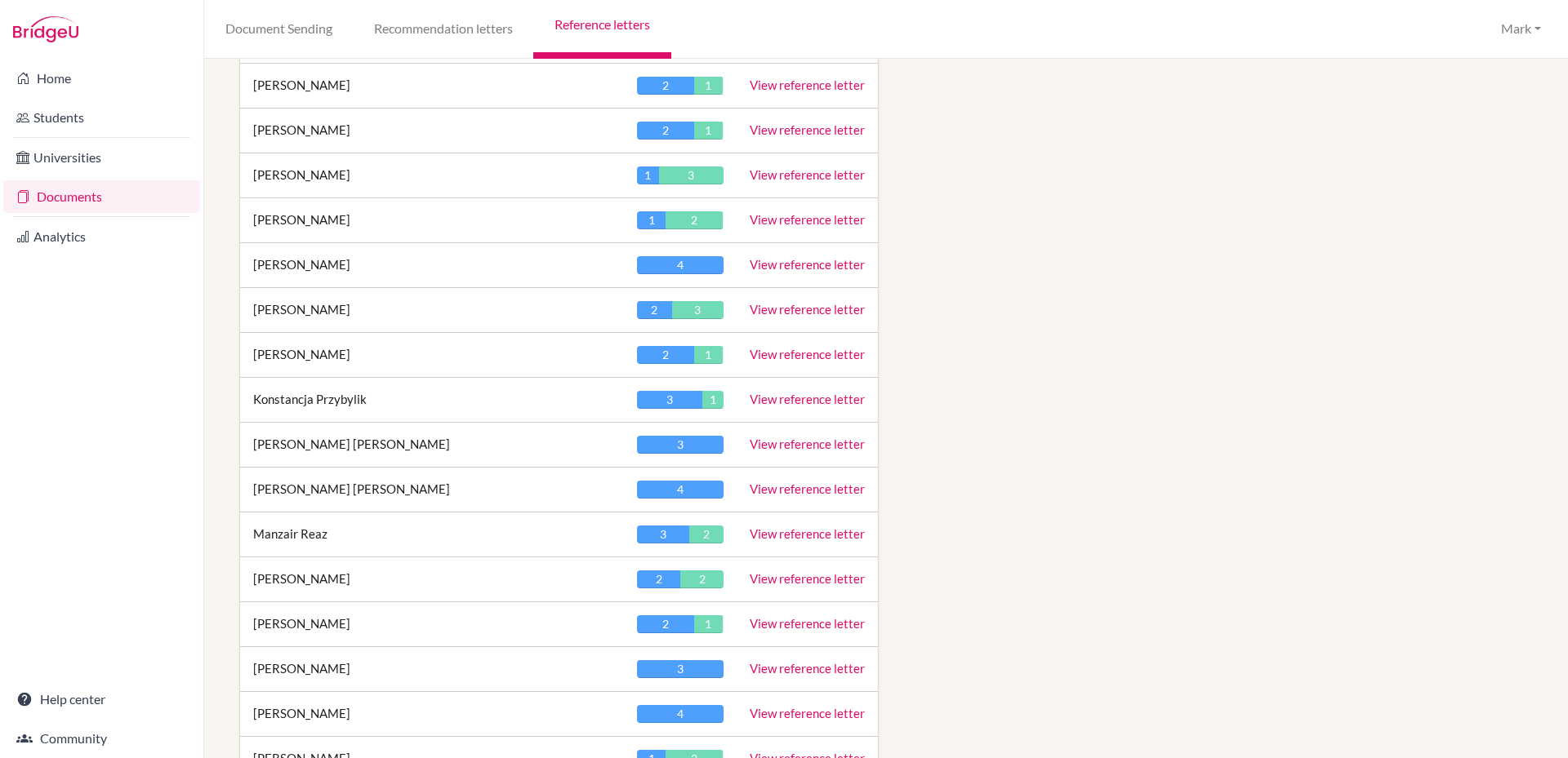
click at [790, 313] on link "View reference letter" at bounding box center [807, 309] width 115 height 15
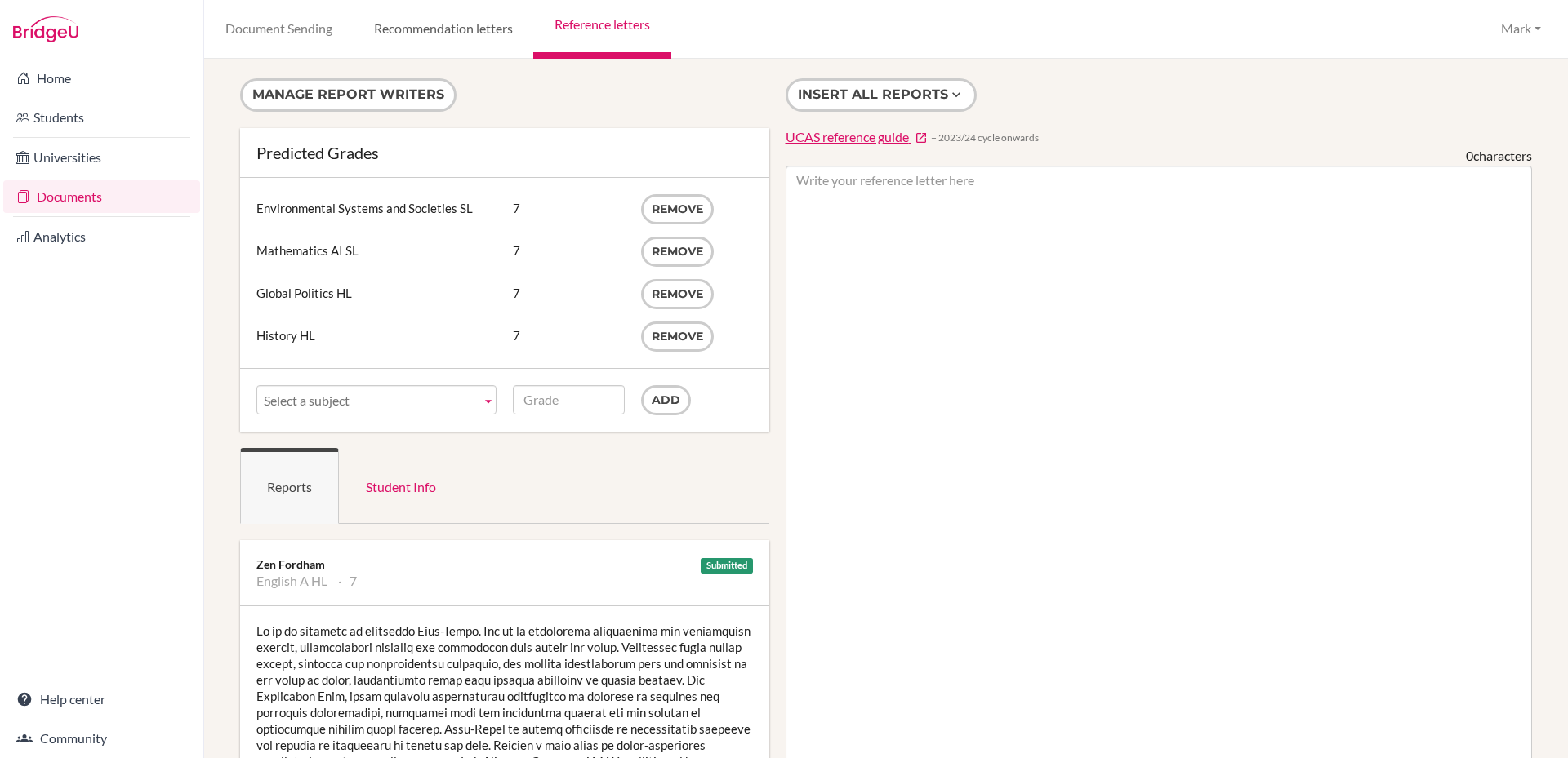
click at [439, 27] on link "Recommendation letters" at bounding box center [443, 29] width 181 height 59
